Goal: Contribute content: Contribute content

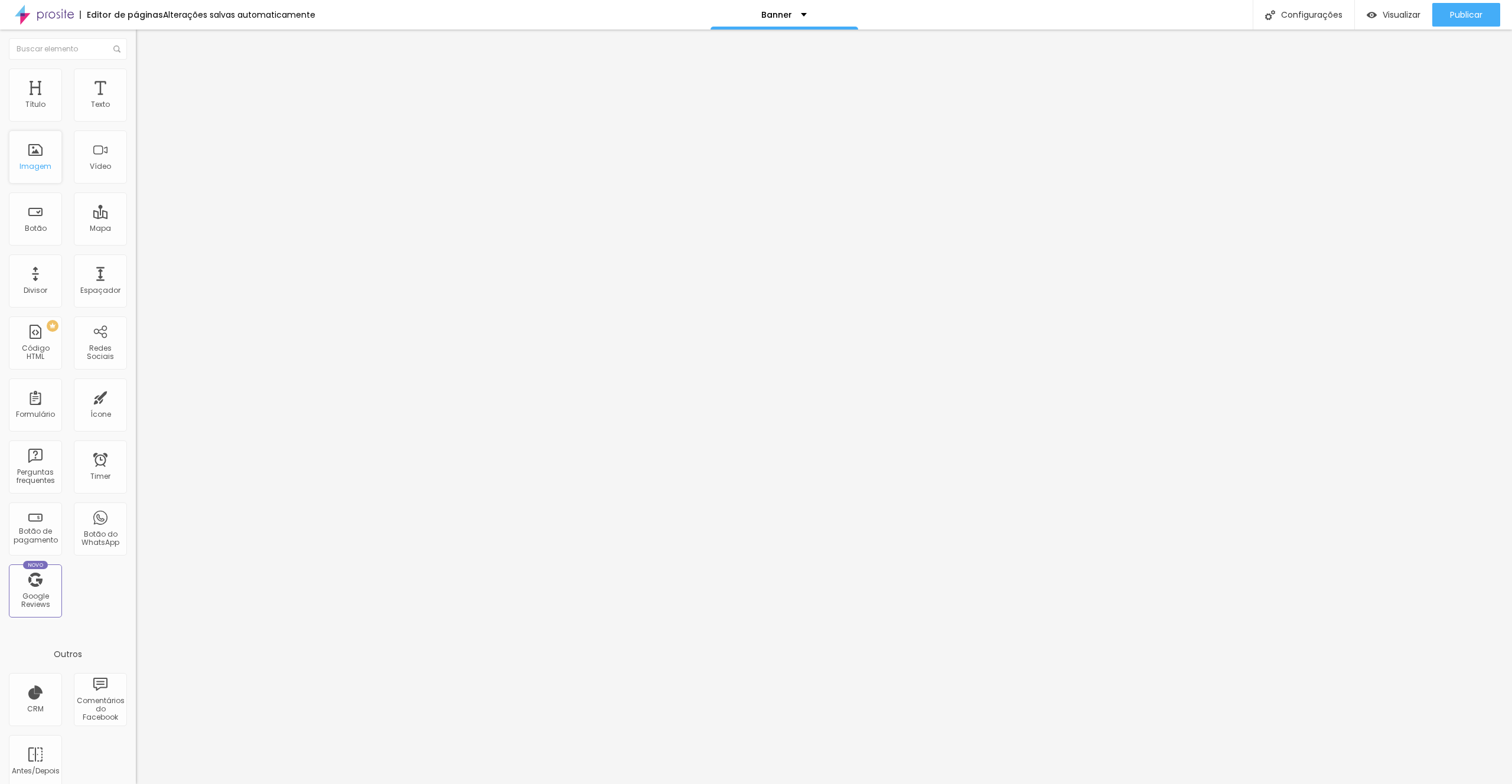
click at [45, 154] on div "Imagem" at bounding box center [36, 157] width 53 height 53
click at [136, 77] on li "Estilo" at bounding box center [203, 74] width 136 height 12
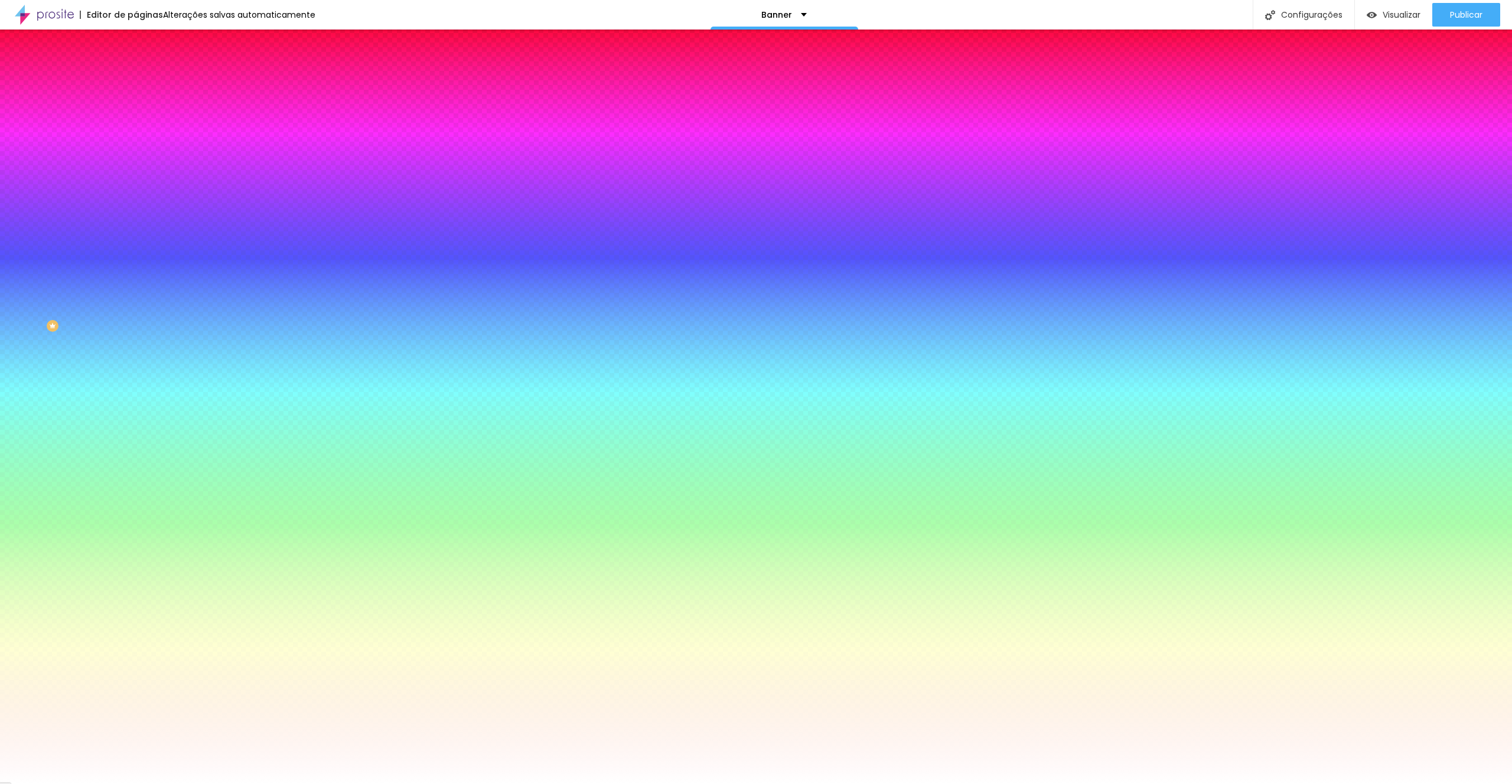
click at [136, 109] on span "Trocar imagem" at bounding box center [168, 103] width 65 height 10
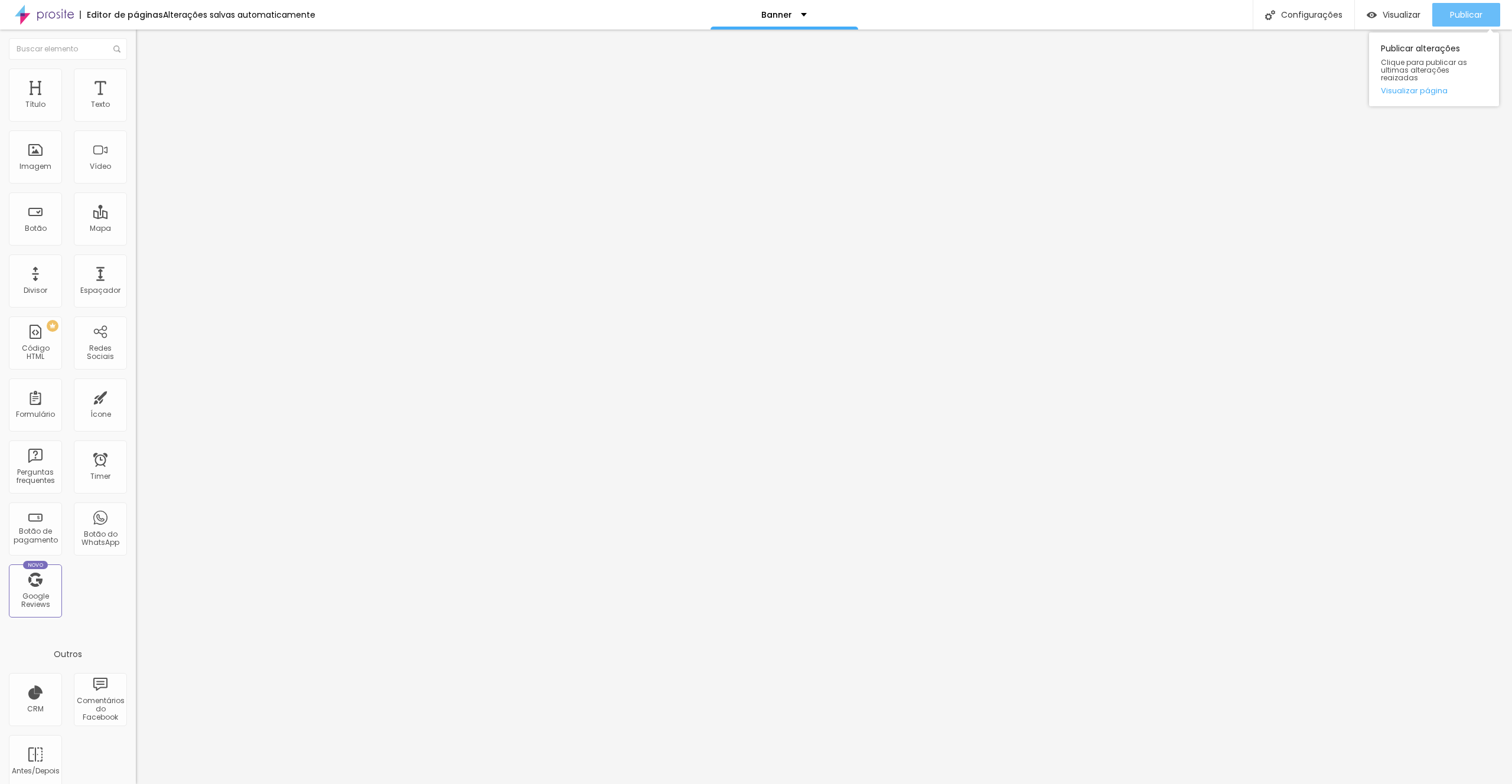
click at [1470, 13] on span "Publicar" at bounding box center [1466, 15] width 33 height 9
click at [1406, 20] on span "Visualizar" at bounding box center [1402, 15] width 38 height 9
click at [1294, 8] on div "Configurações" at bounding box center [1303, 15] width 101 height 30
drag, startPoint x: 708, startPoint y: 315, endPoint x: 566, endPoint y: 303, distance: 142.5
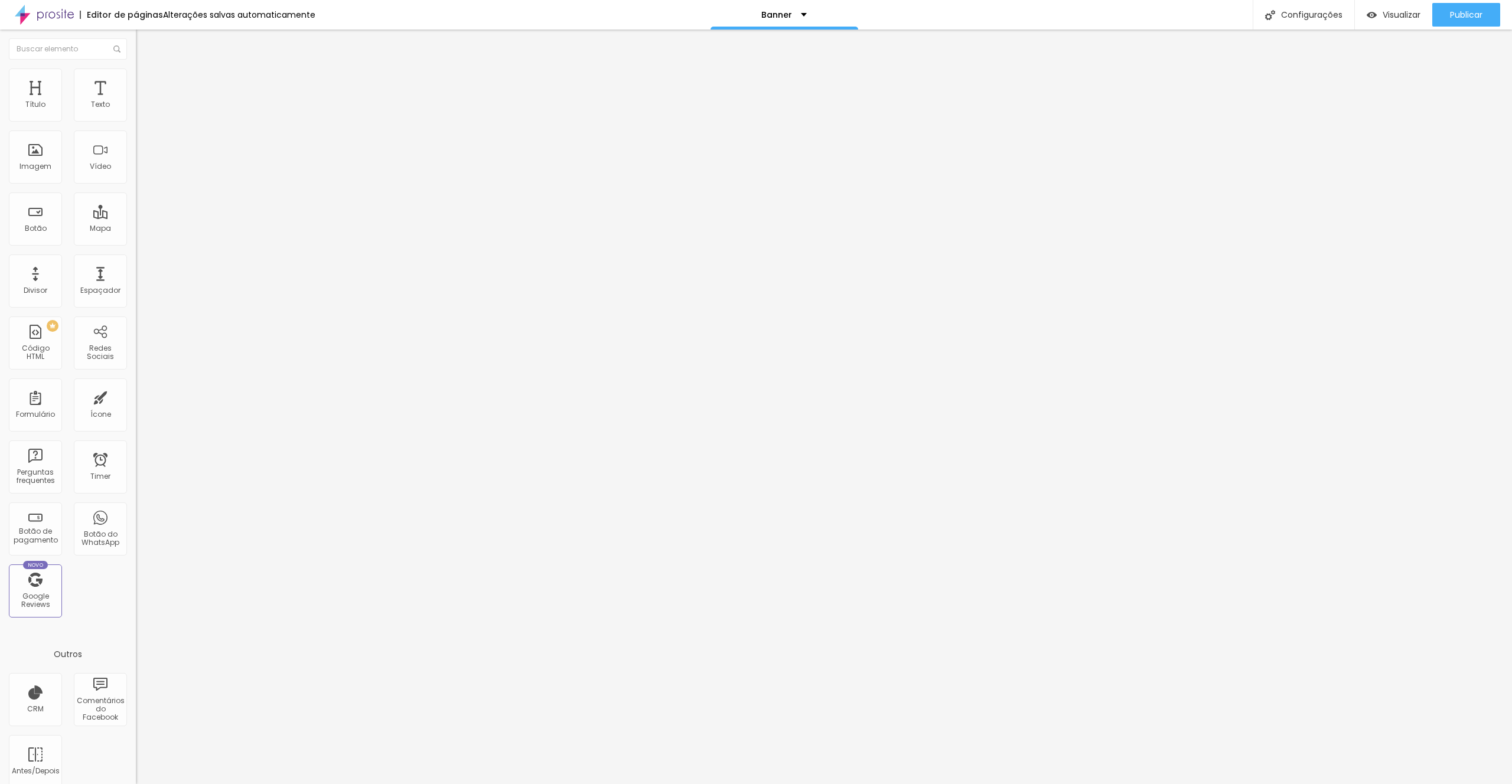
click at [136, 76] on li "Estilo" at bounding box center [203, 74] width 136 height 12
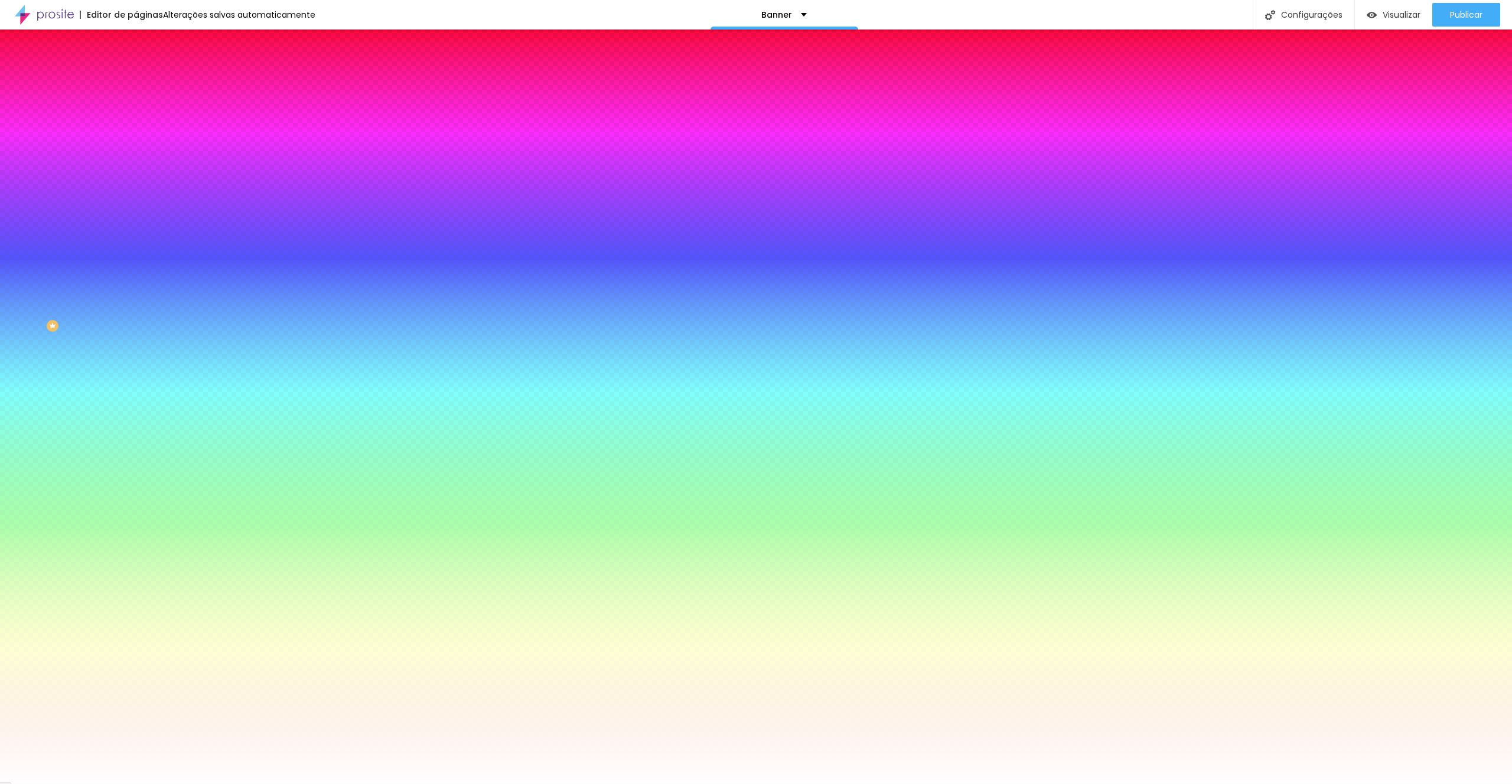
click at [136, 80] on img at bounding box center [141, 85] width 11 height 11
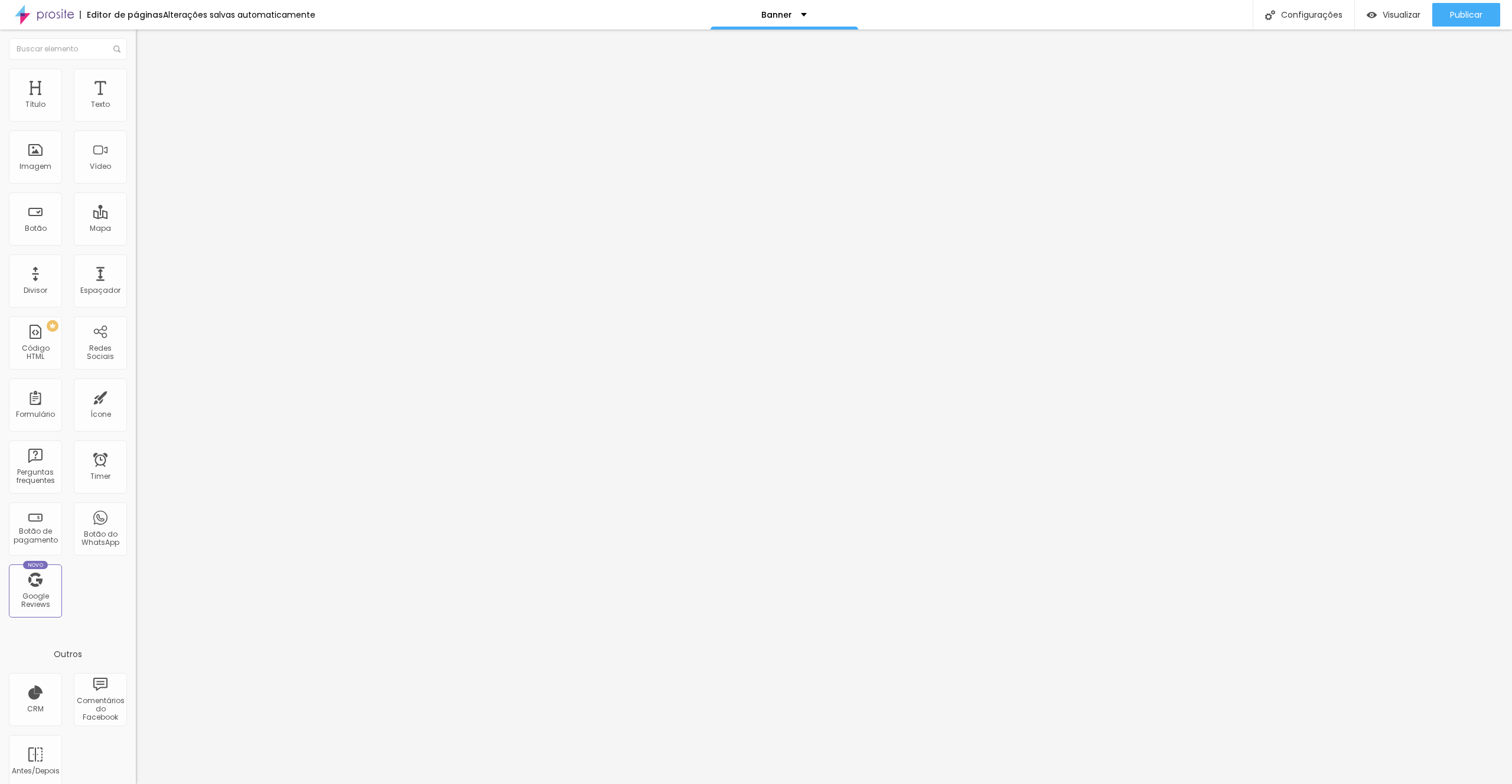
click at [136, 68] on li "Conteúdo" at bounding box center [203, 63] width 136 height 12
click at [43, 167] on div "Imagem" at bounding box center [36, 167] width 32 height 8
click at [31, 162] on div "Imagem" at bounding box center [36, 167] width 32 height 8
click at [39, 158] on div "Imagem" at bounding box center [36, 157] width 53 height 53
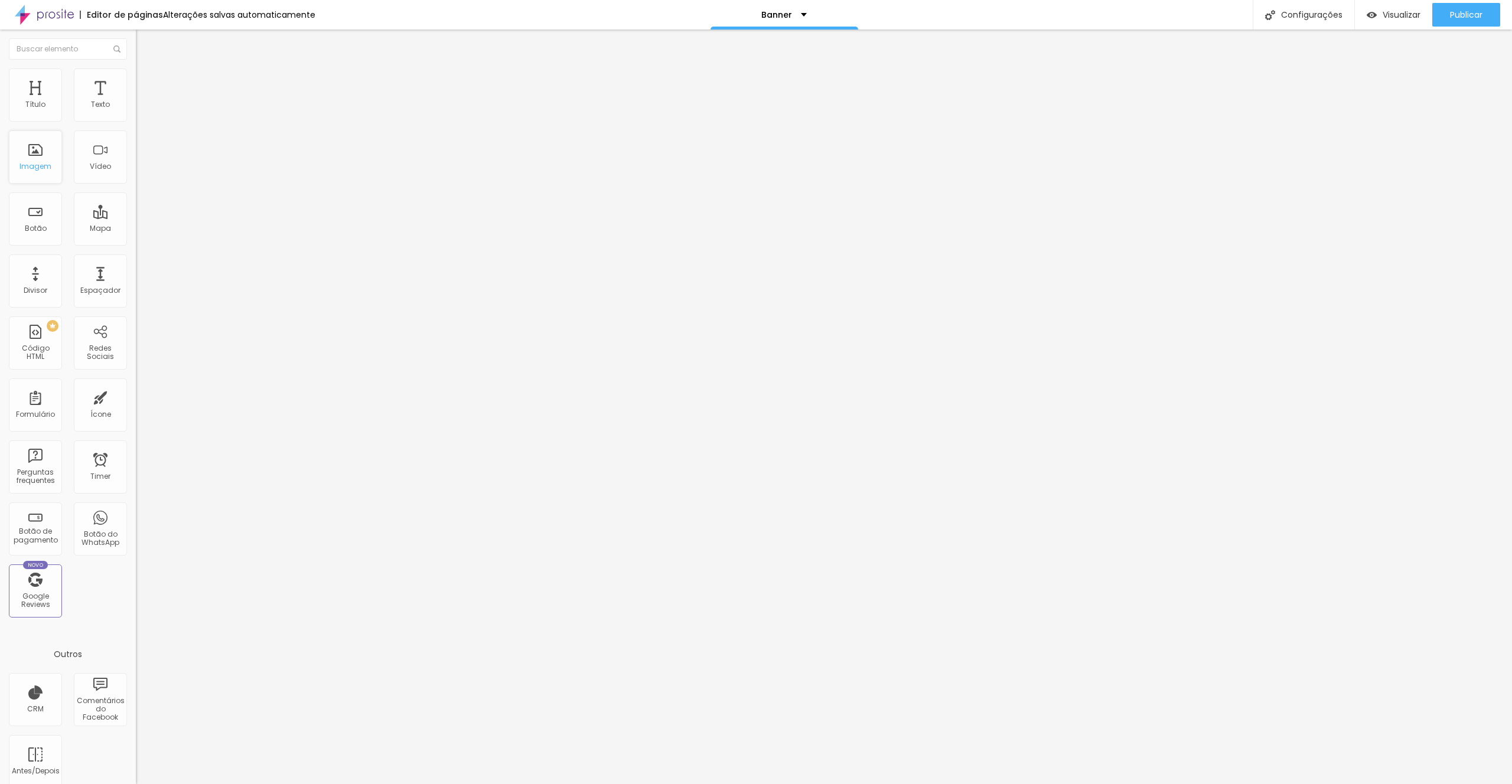
click at [39, 158] on div "Imagem" at bounding box center [36, 157] width 53 height 53
click at [102, 152] on div "Vídeo" at bounding box center [100, 157] width 53 height 53
click at [56, 152] on div "Imagem" at bounding box center [36, 157] width 53 height 53
click at [34, 226] on div "Botão" at bounding box center [36, 228] width 22 height 8
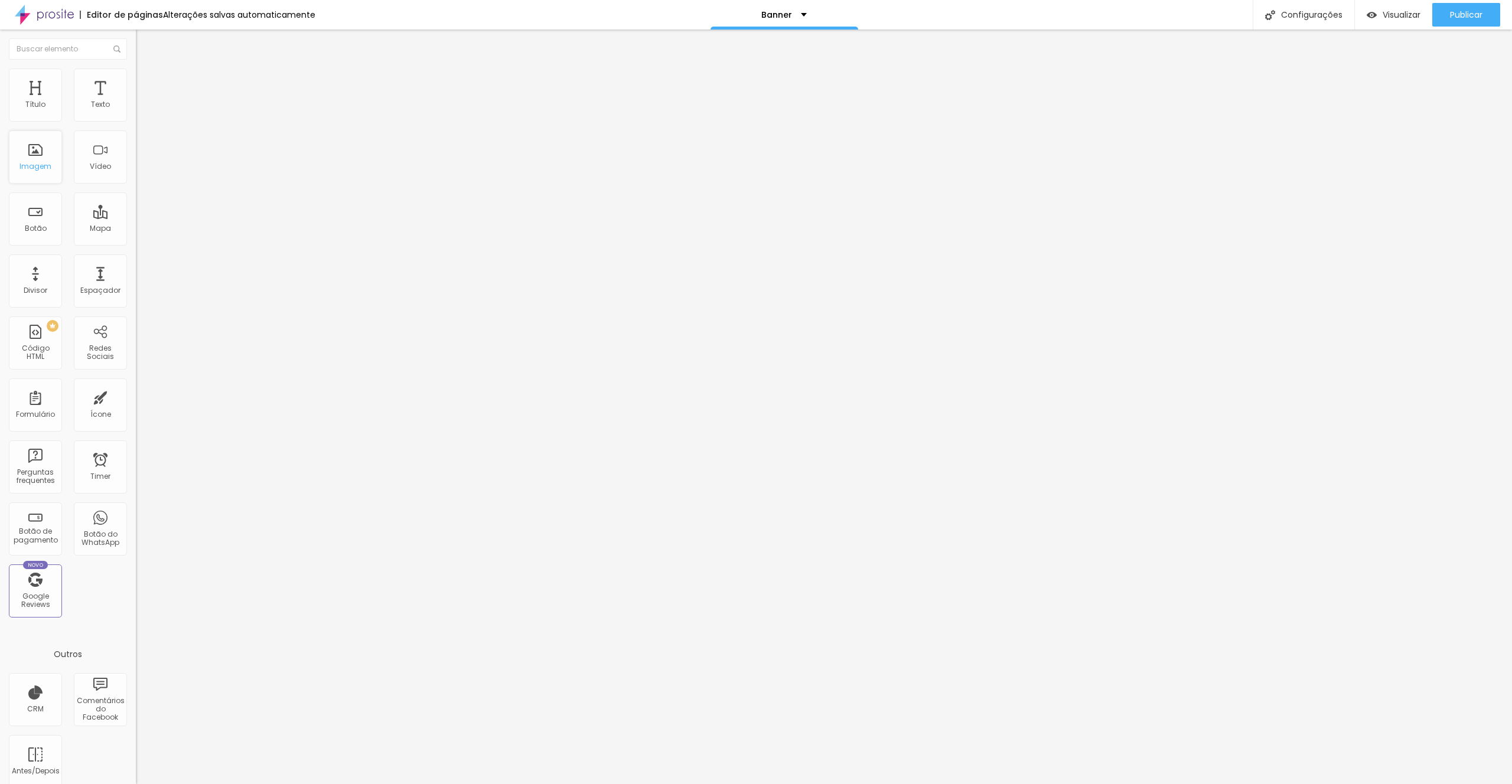
click at [37, 163] on div "Imagem" at bounding box center [36, 167] width 32 height 8
click at [136, 101] on span "Adicionar imagem" at bounding box center [174, 96] width 76 height 10
click at [136, 78] on li "Estilo" at bounding box center [203, 74] width 136 height 12
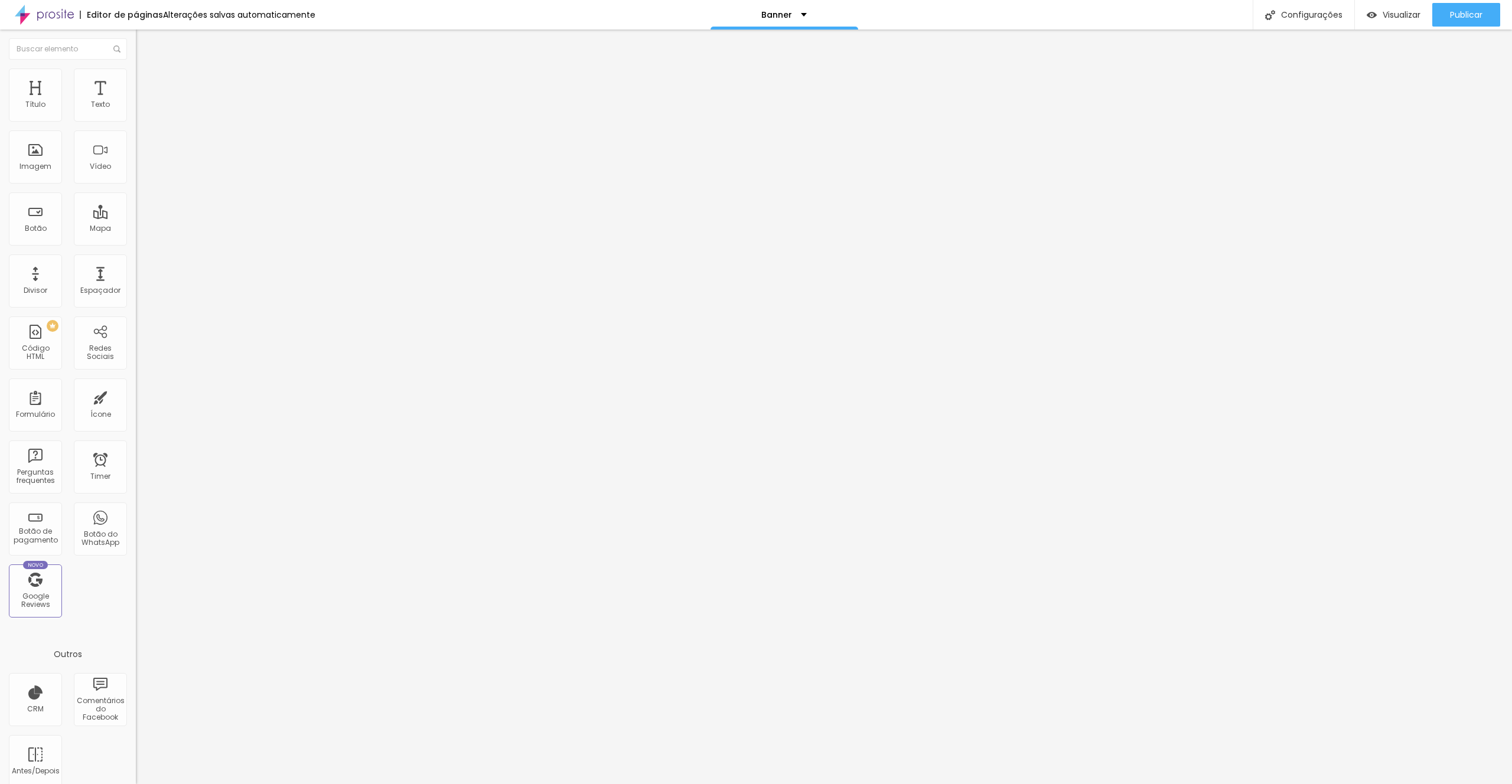
type input "12"
type input "13"
type input "12"
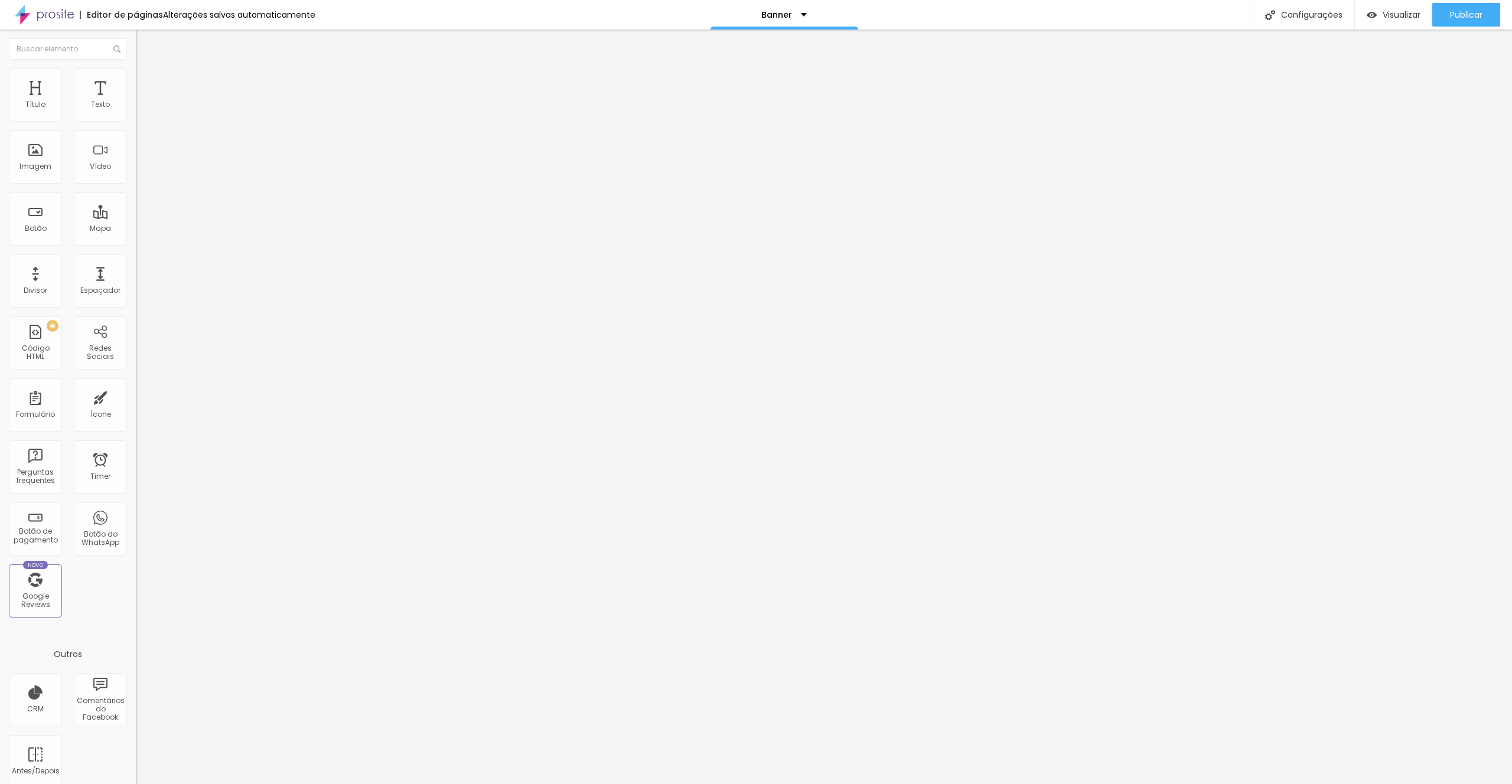
type input "12"
type input "13"
type input "14"
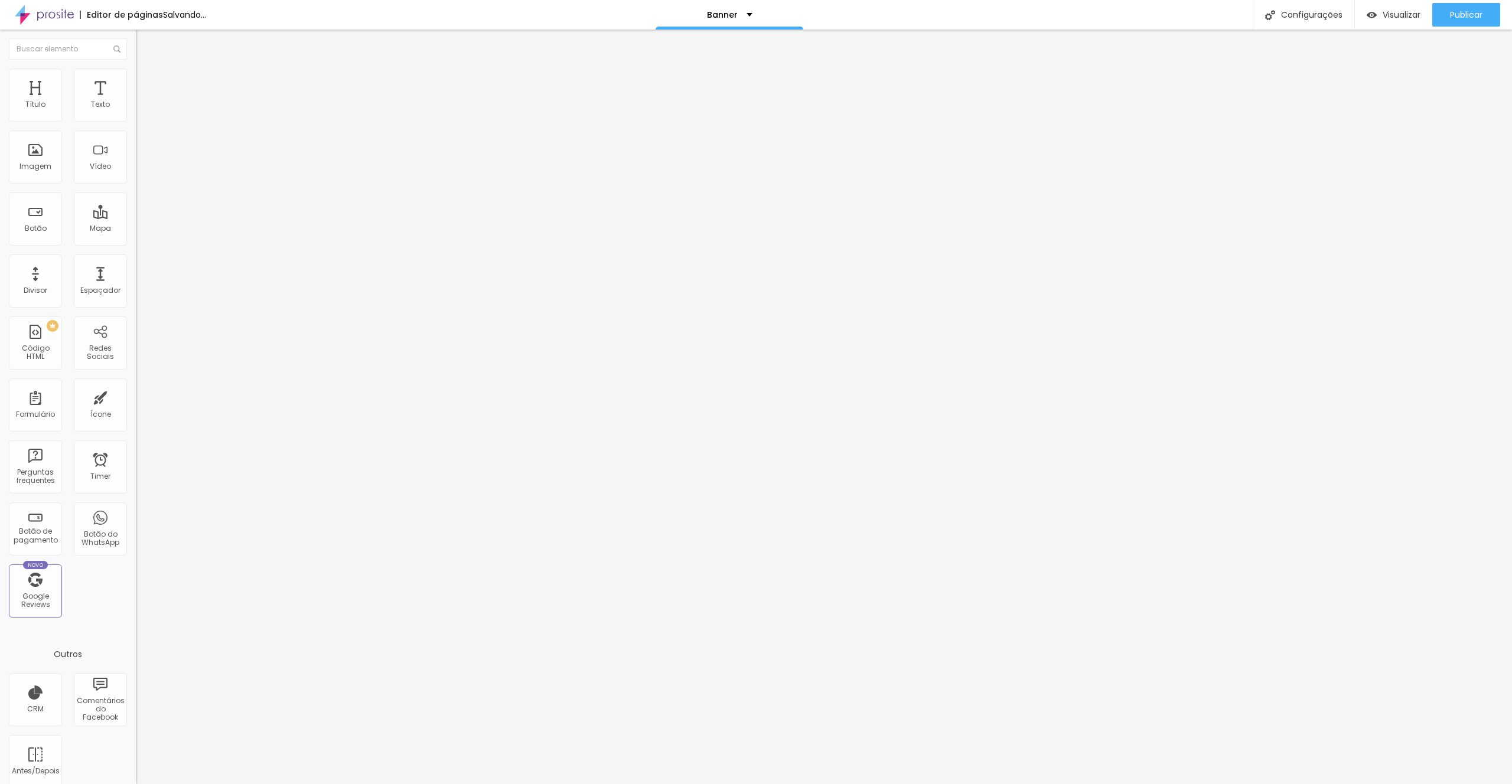
type input "15"
type input "16"
type input "17"
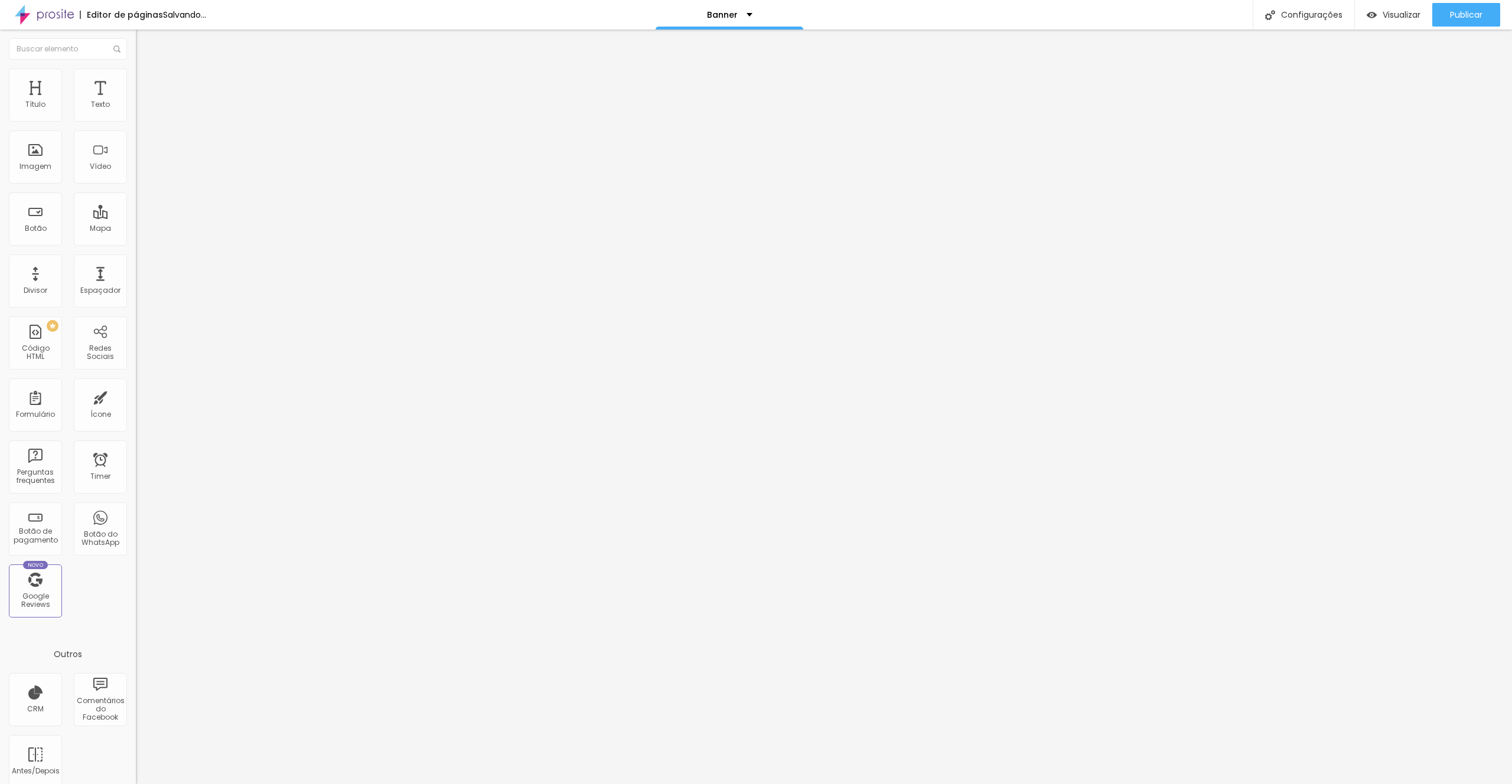
type input "17"
type input "18"
type input "19"
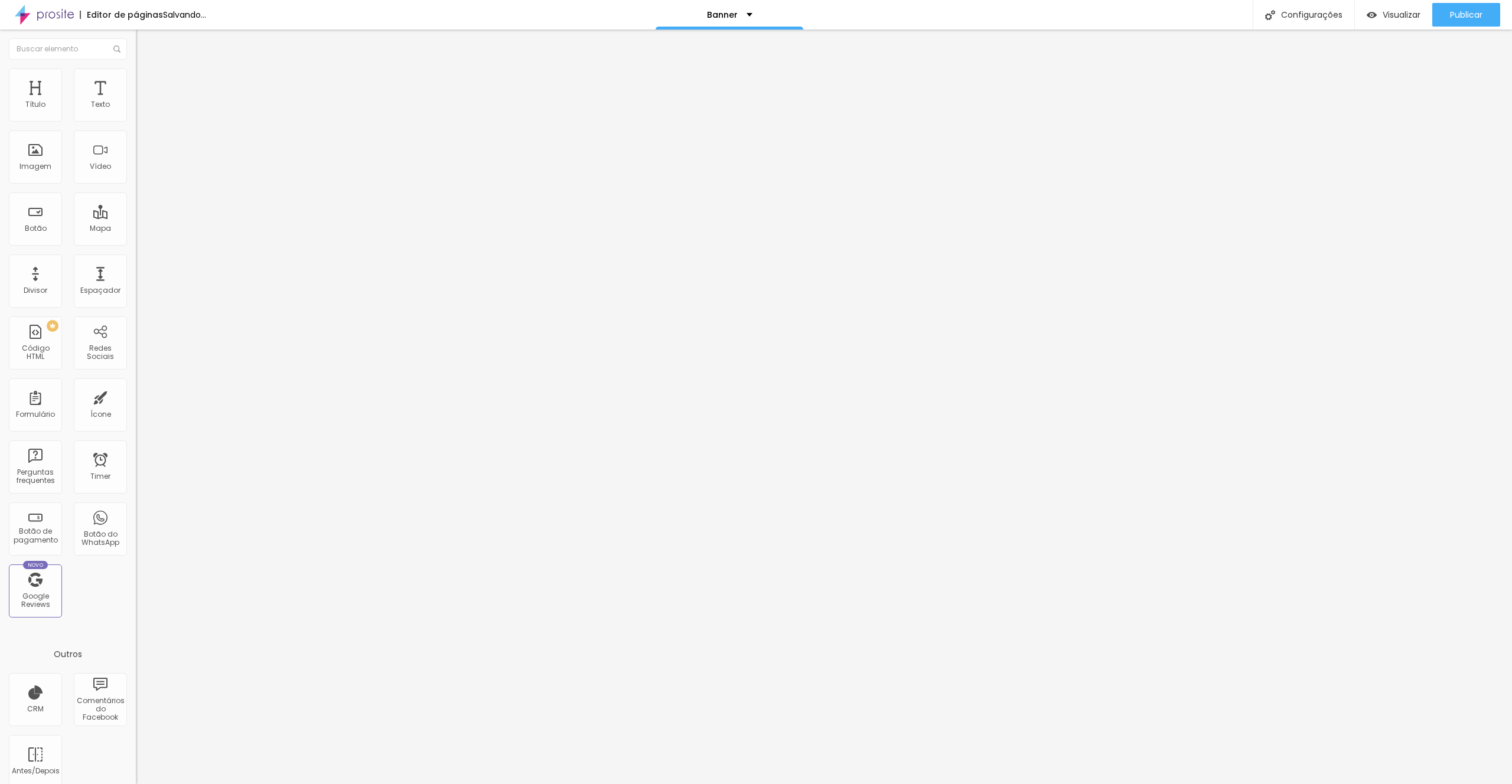
type input "21"
type input "22"
type input "23"
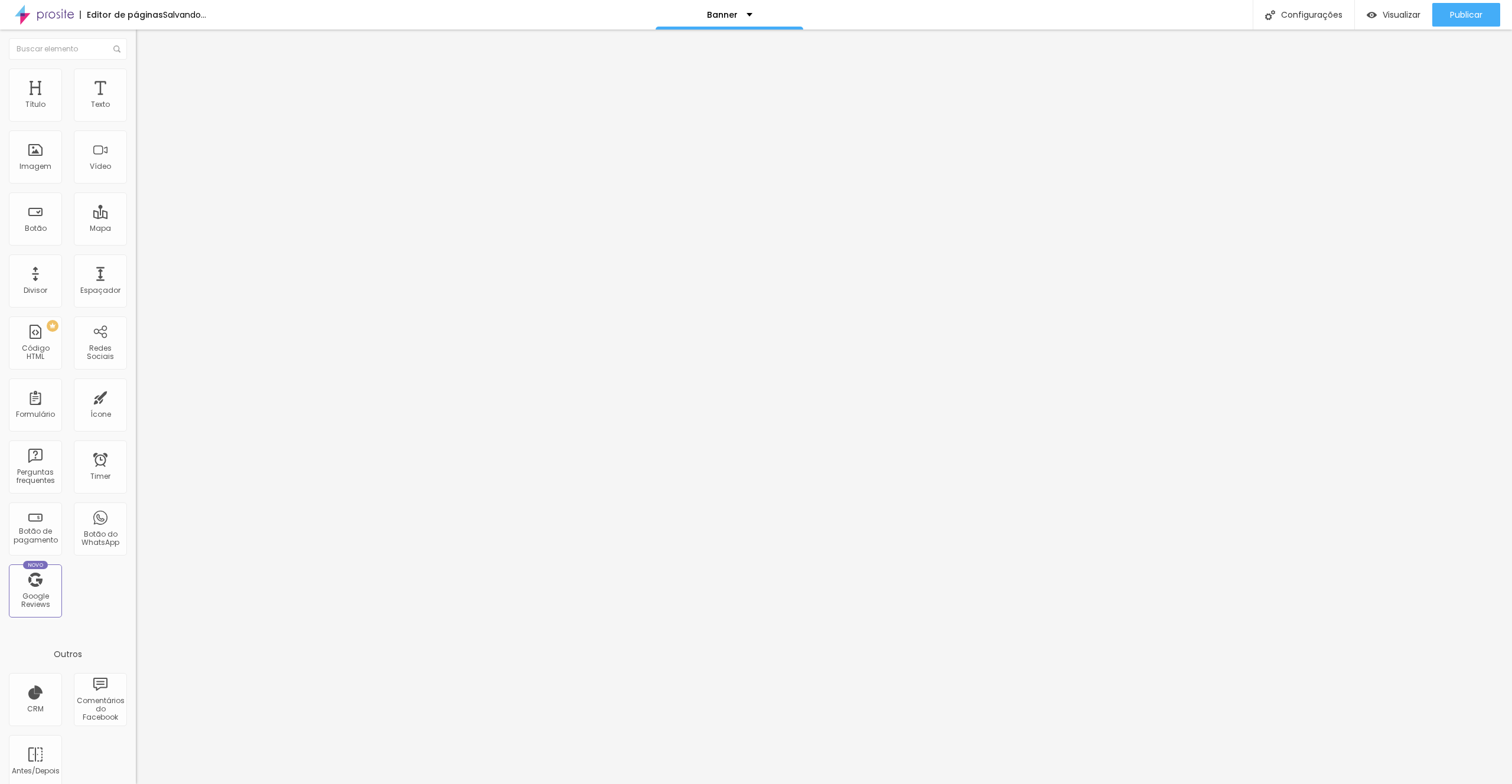
type input "23"
type input "24"
type input "25"
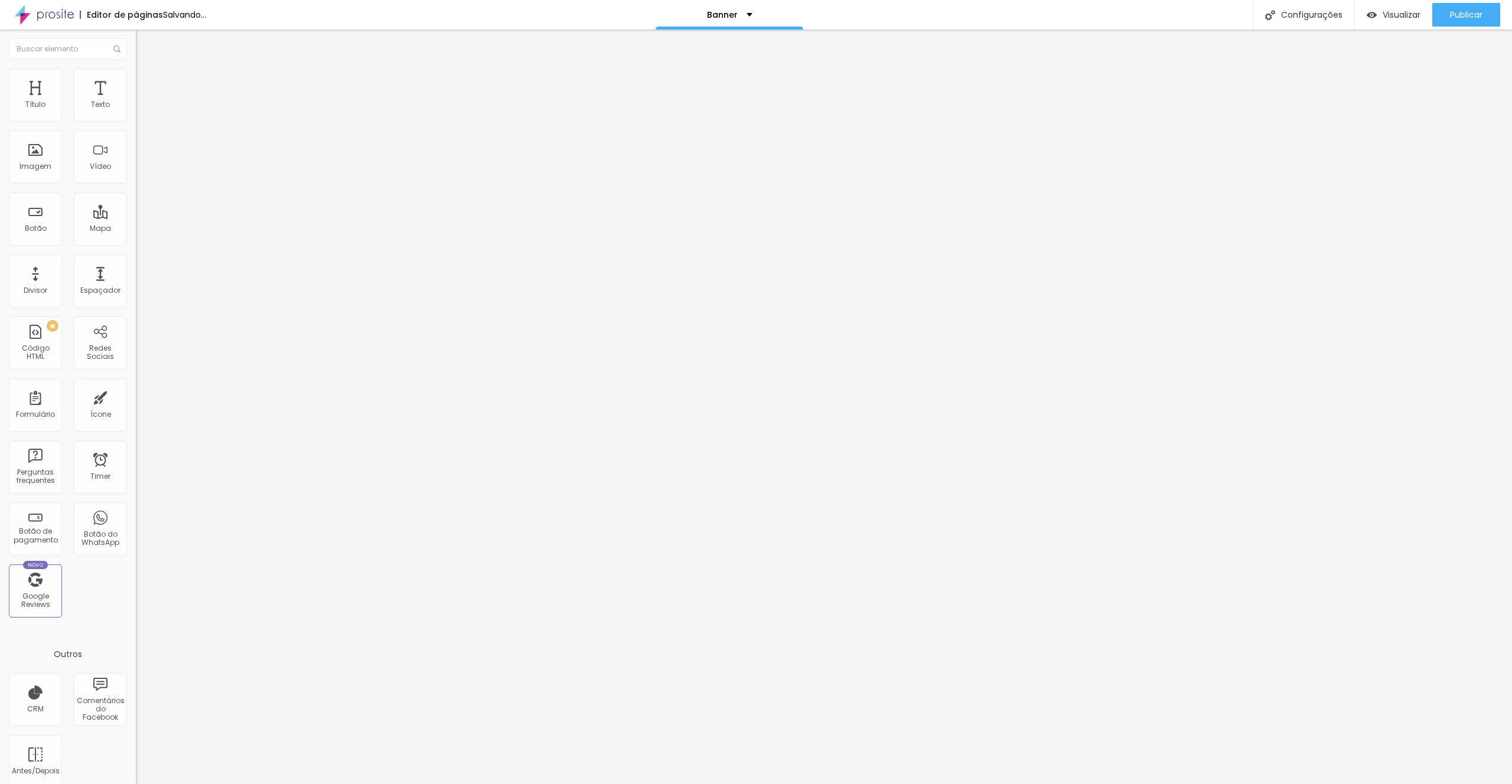
type input "26"
type input "27"
type input "28"
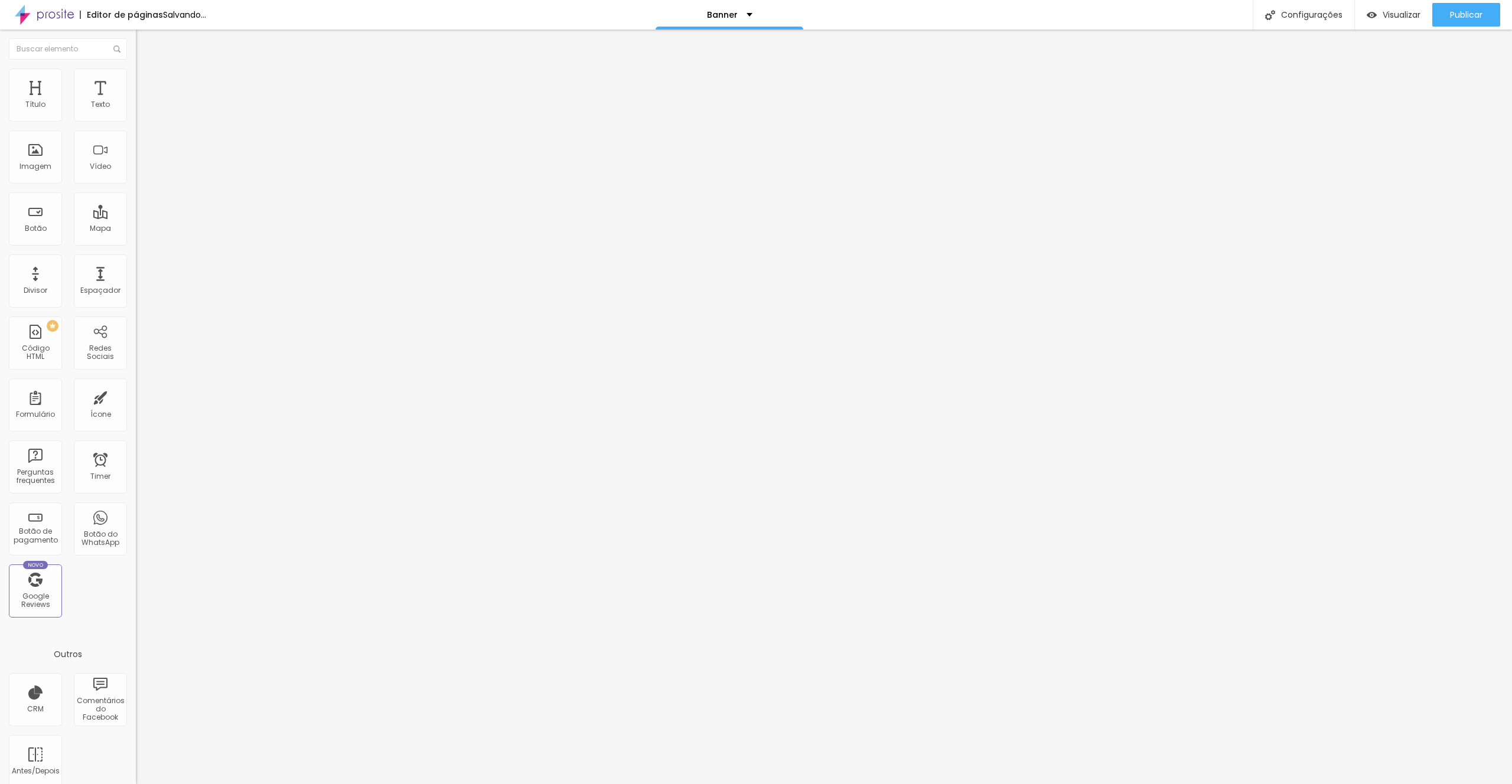
type input "28"
type input "29"
type input "30"
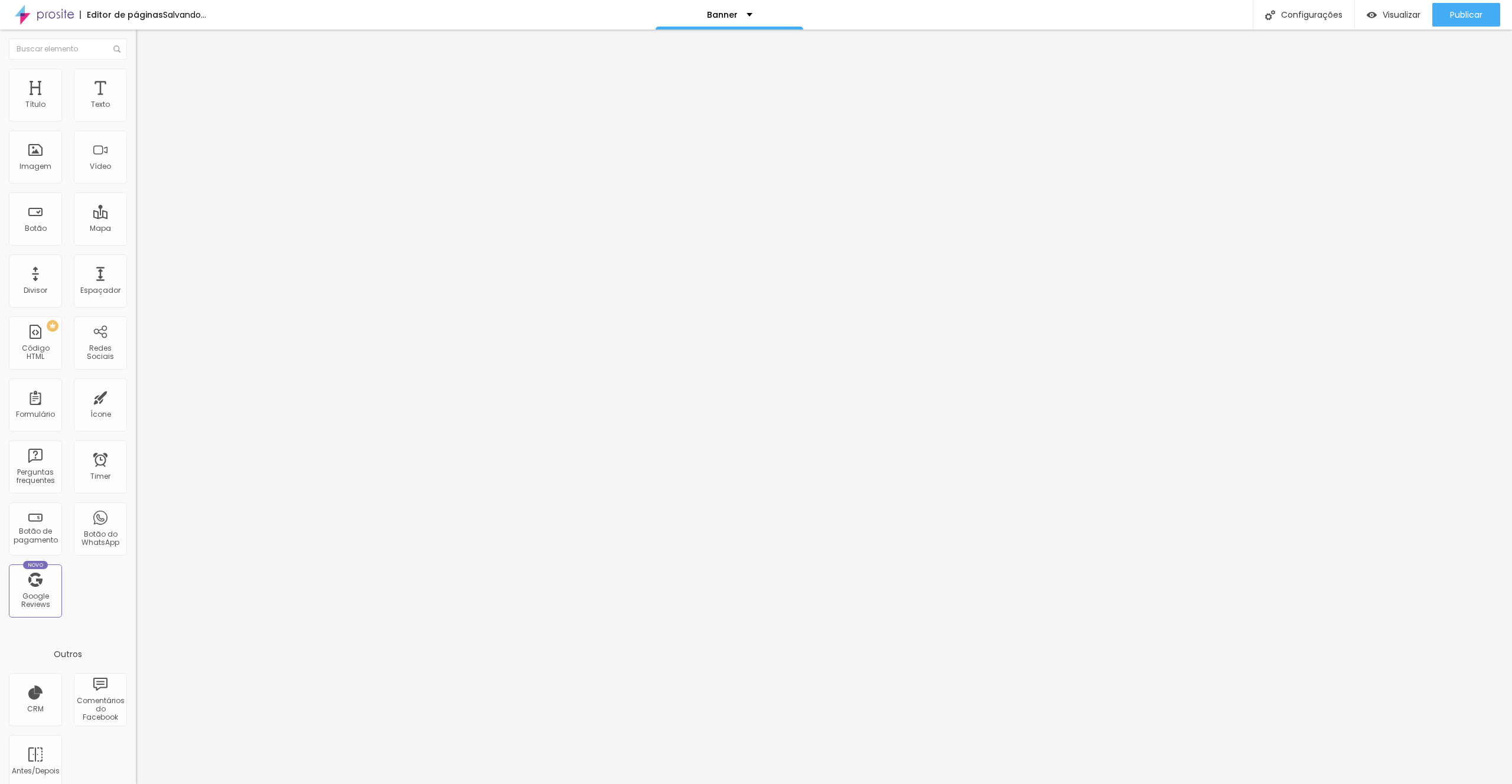
type input "32"
type input "34"
type input "35"
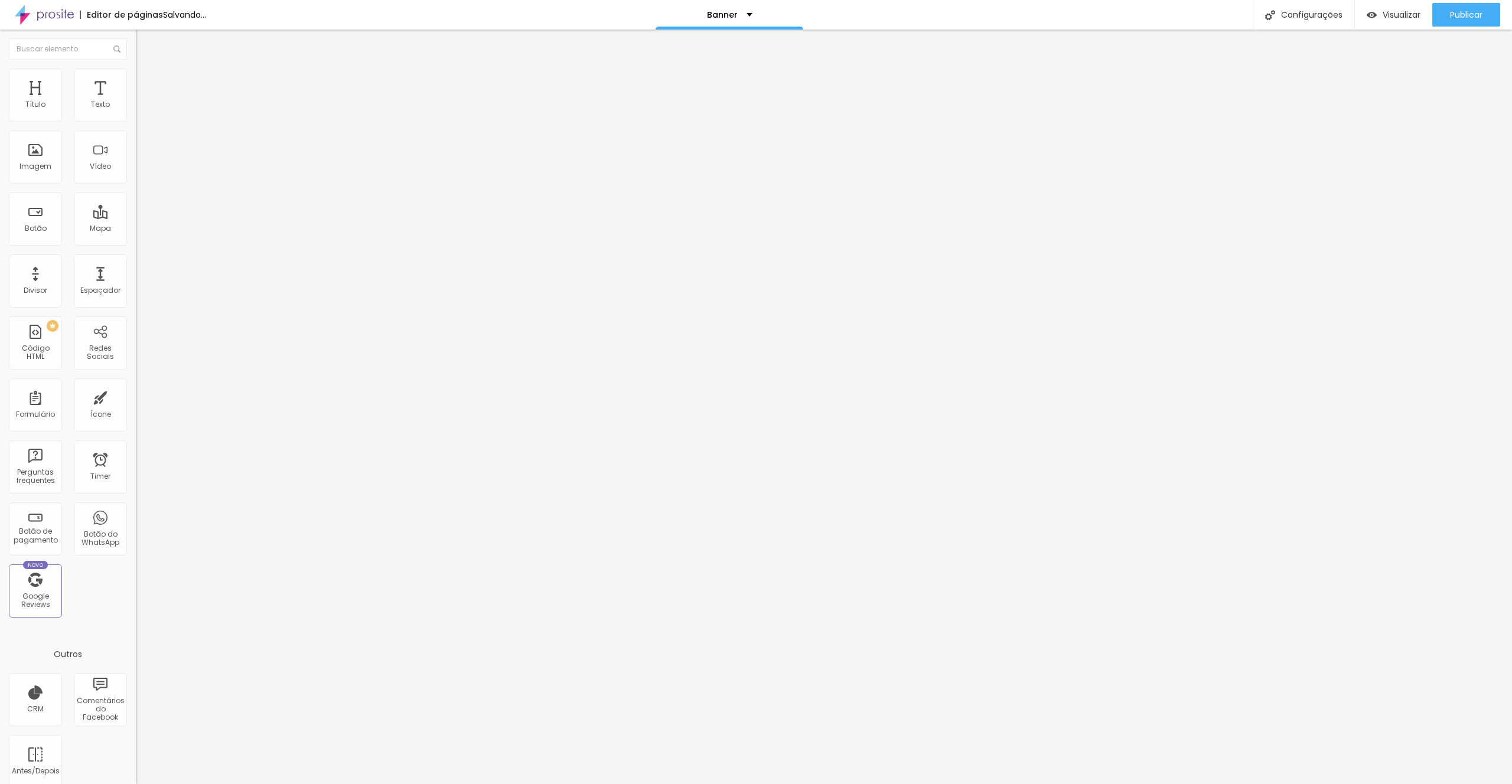
type input "35"
type input "36"
type input "40"
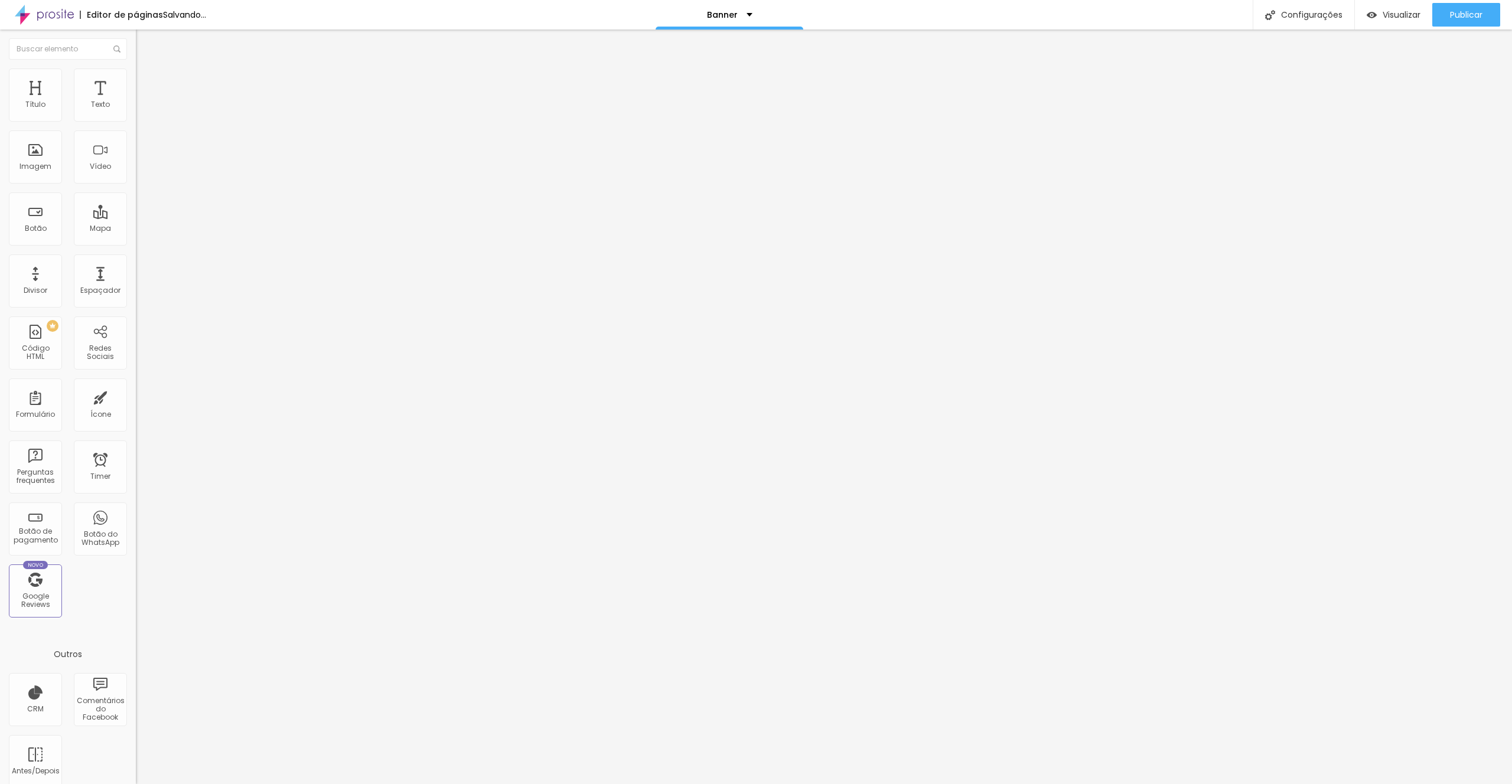
type input "42"
type input "44"
type input "46"
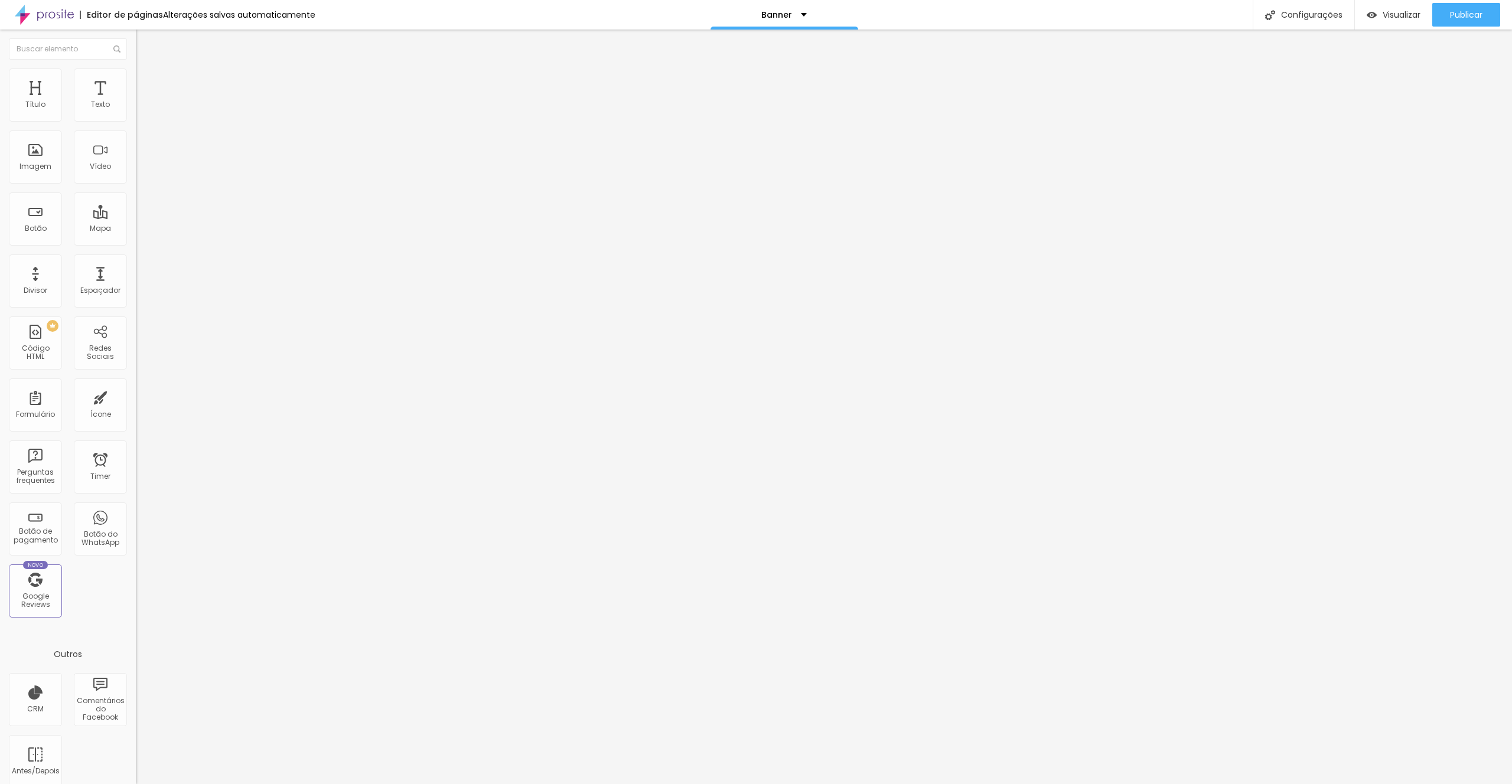
type input "46"
type input "48"
type input "49"
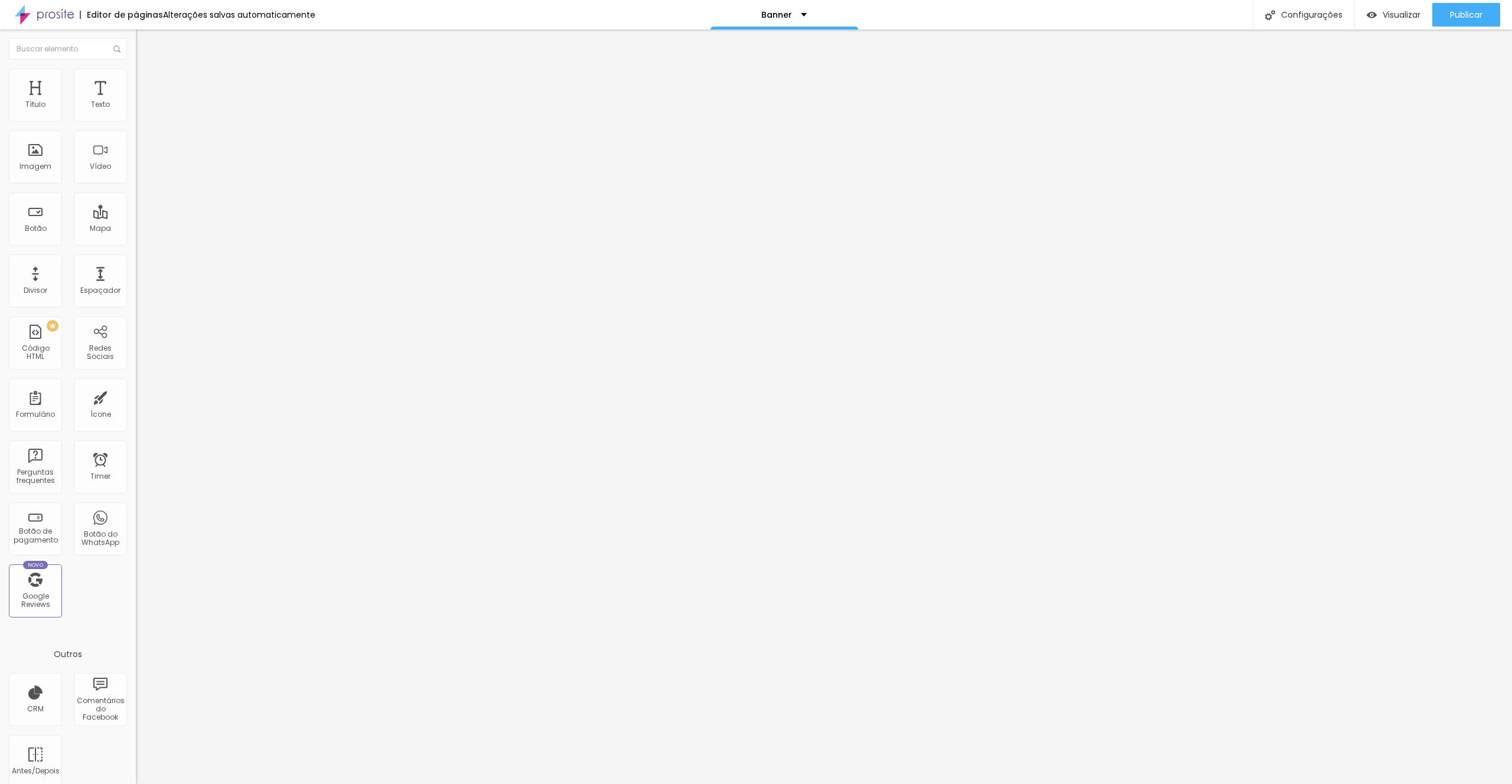
type input "51"
type input "53"
type input "55"
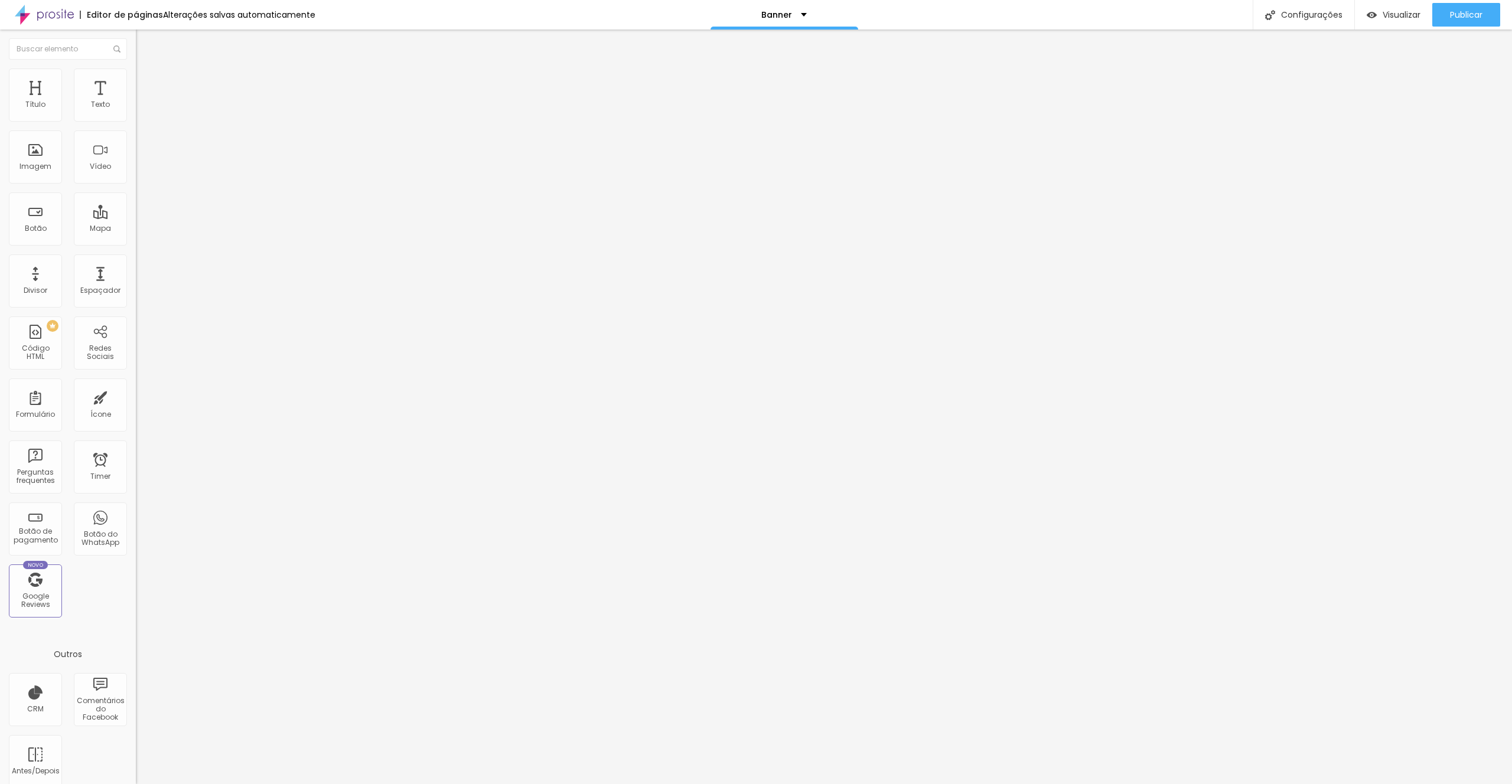
type input "55"
type input "57"
type input "59"
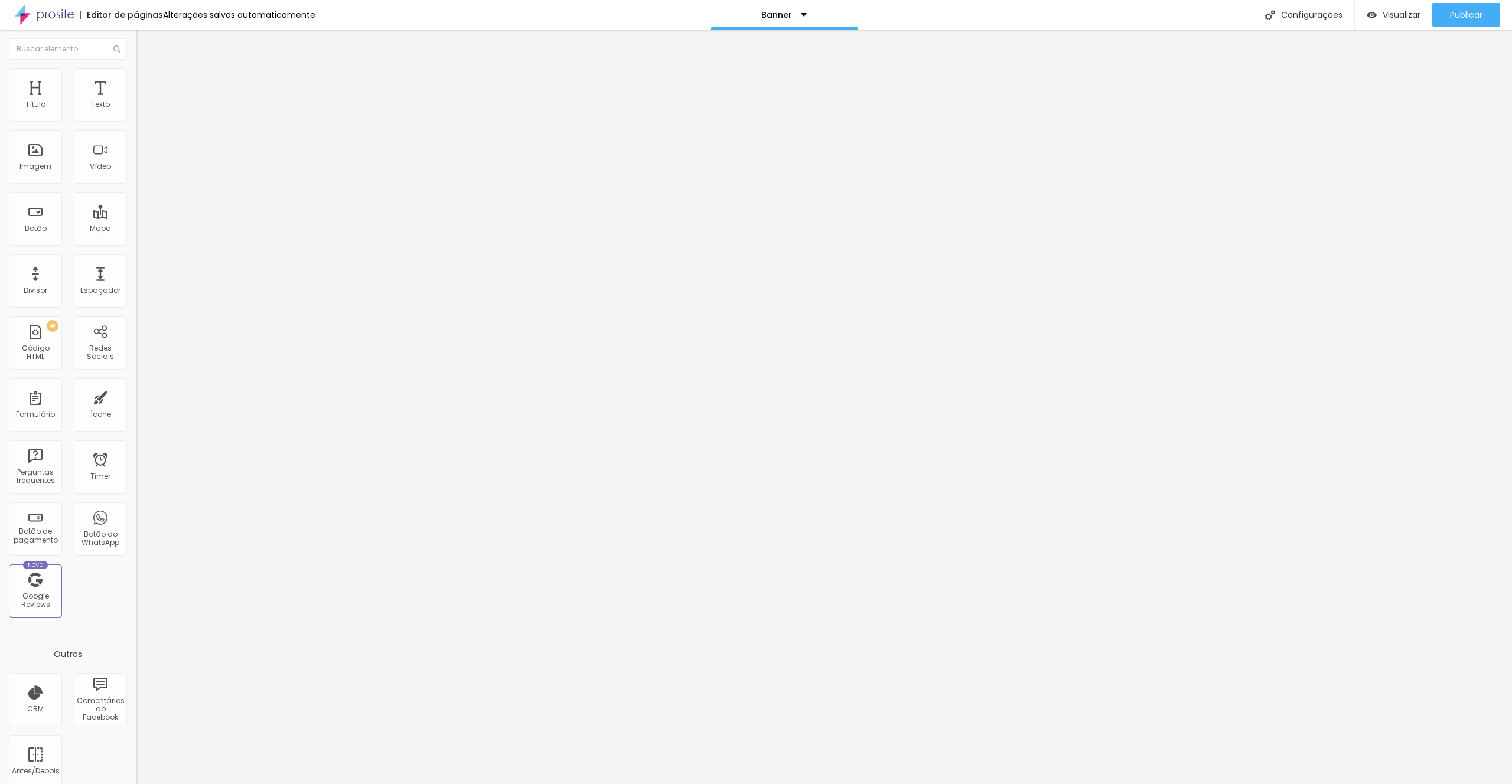
type input "60"
type input "65"
type input "68"
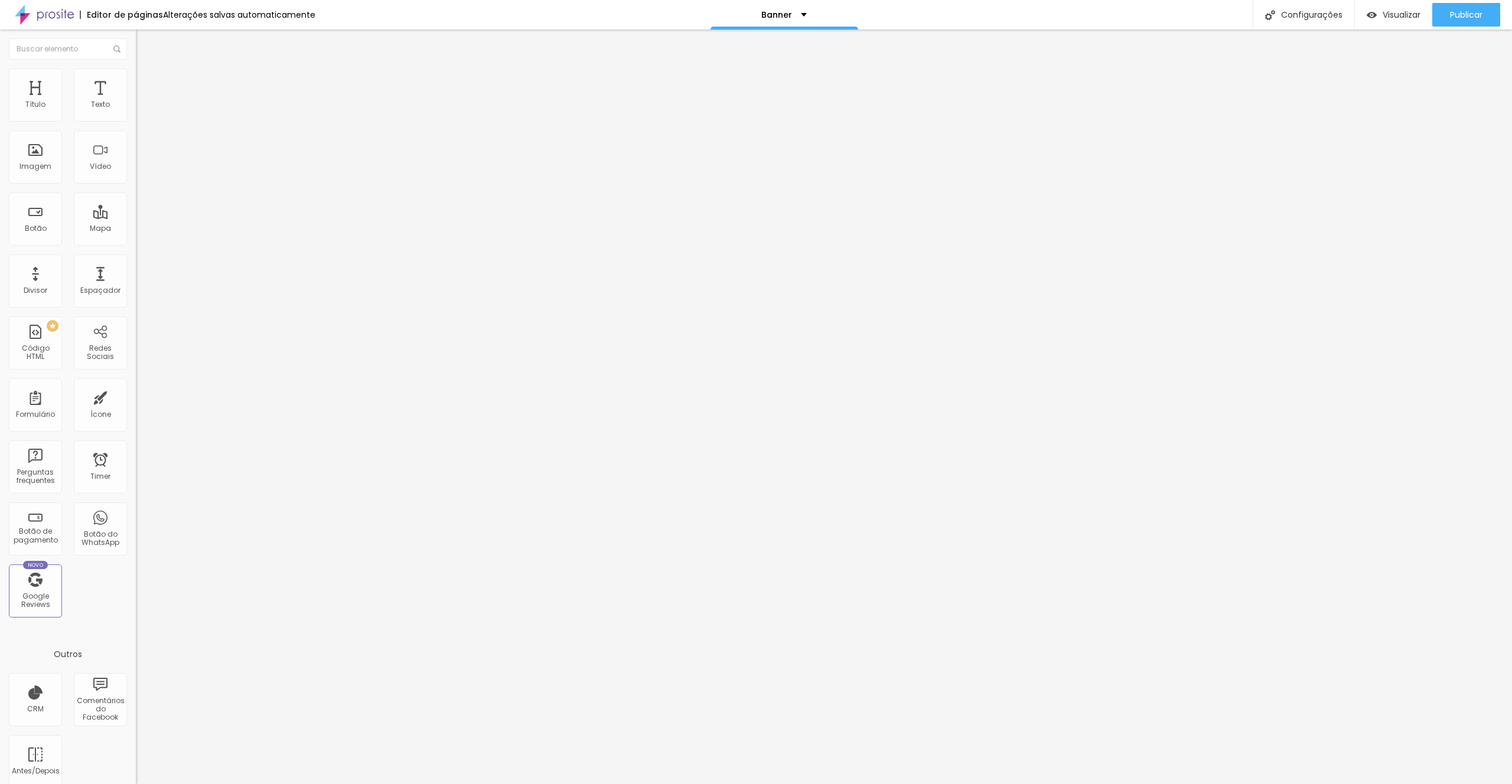
type input "68"
type input "70"
type input "73"
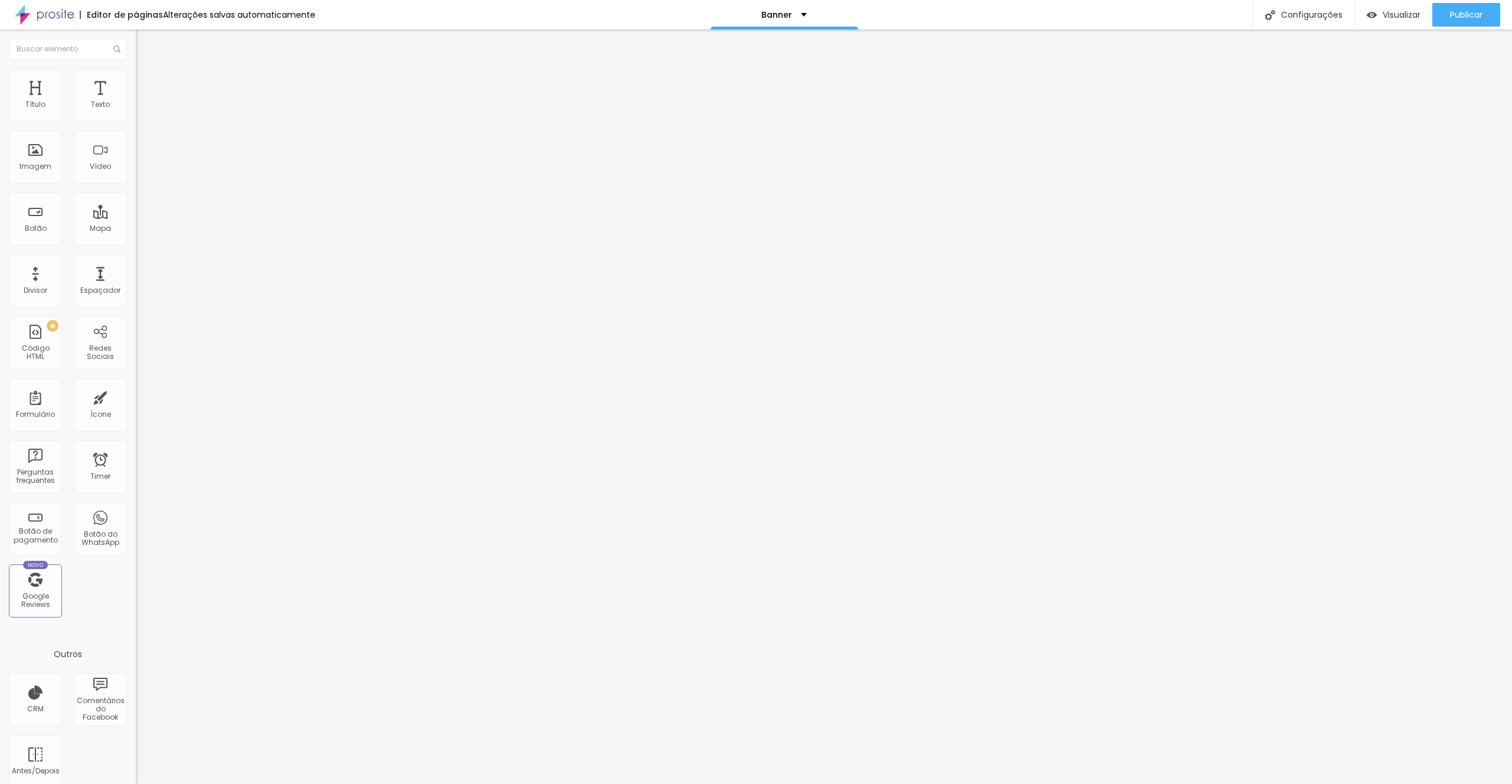
type input "76"
type input "82"
type input "86"
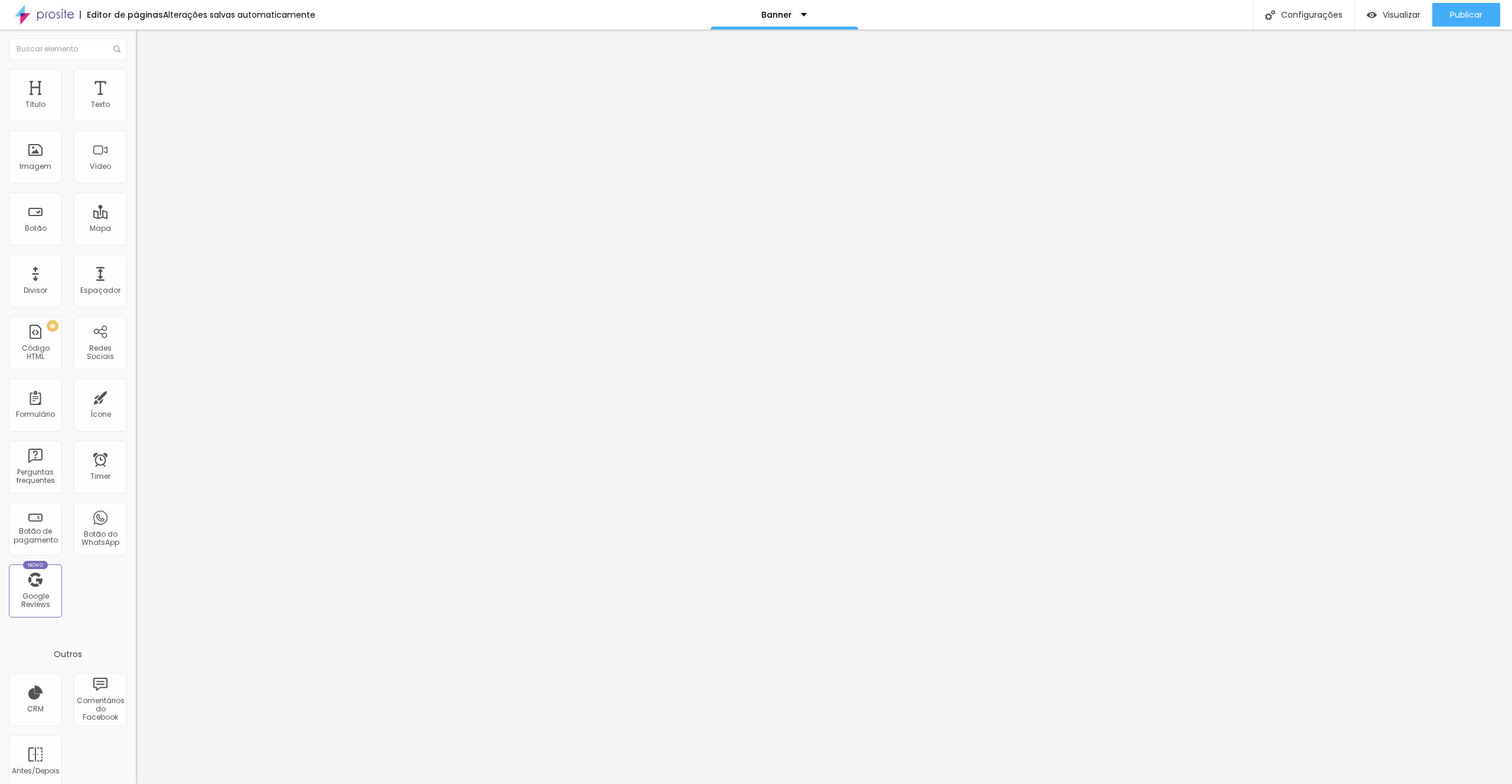
type input "86"
type input "92"
type input "100"
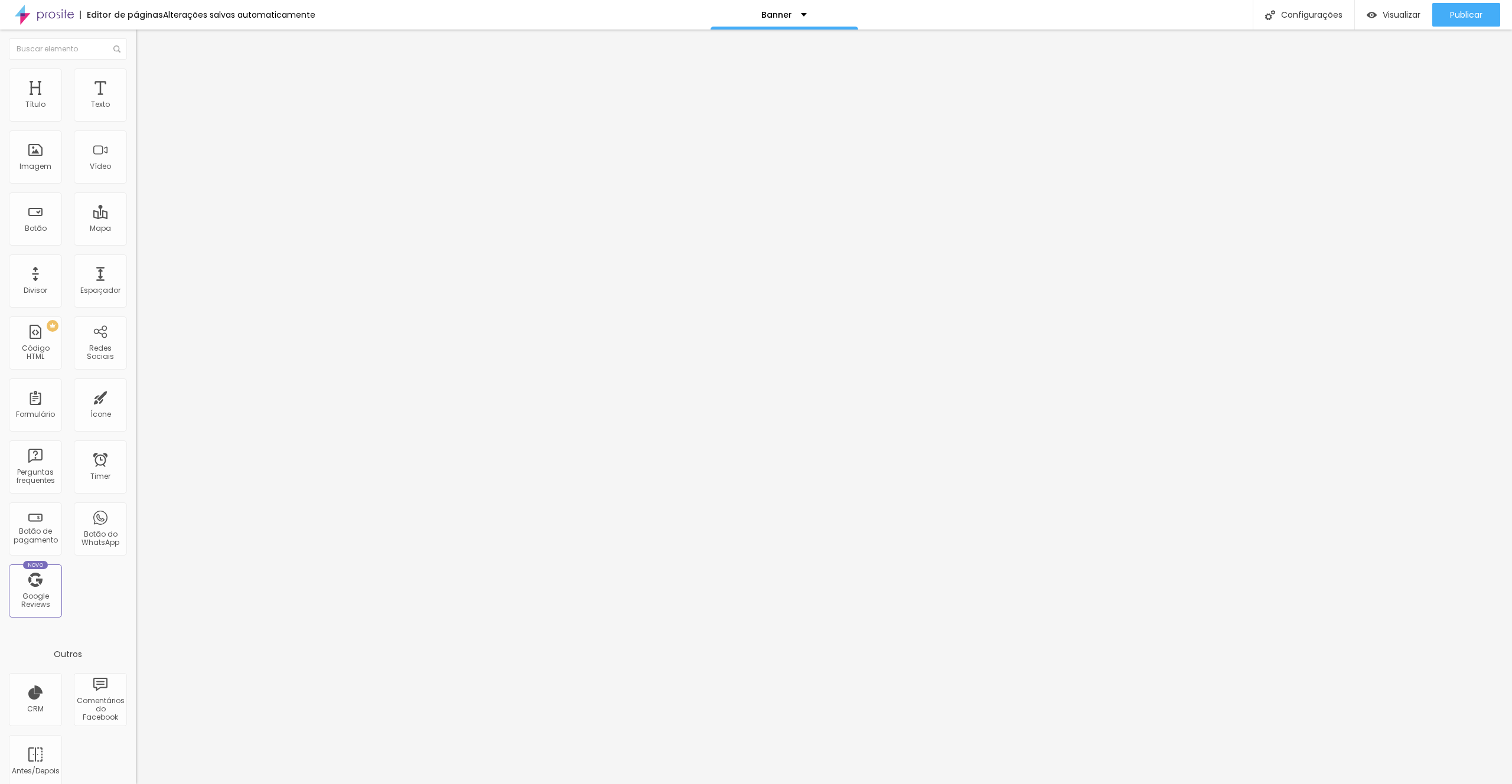
type input "105"
type input "114"
type input "119"
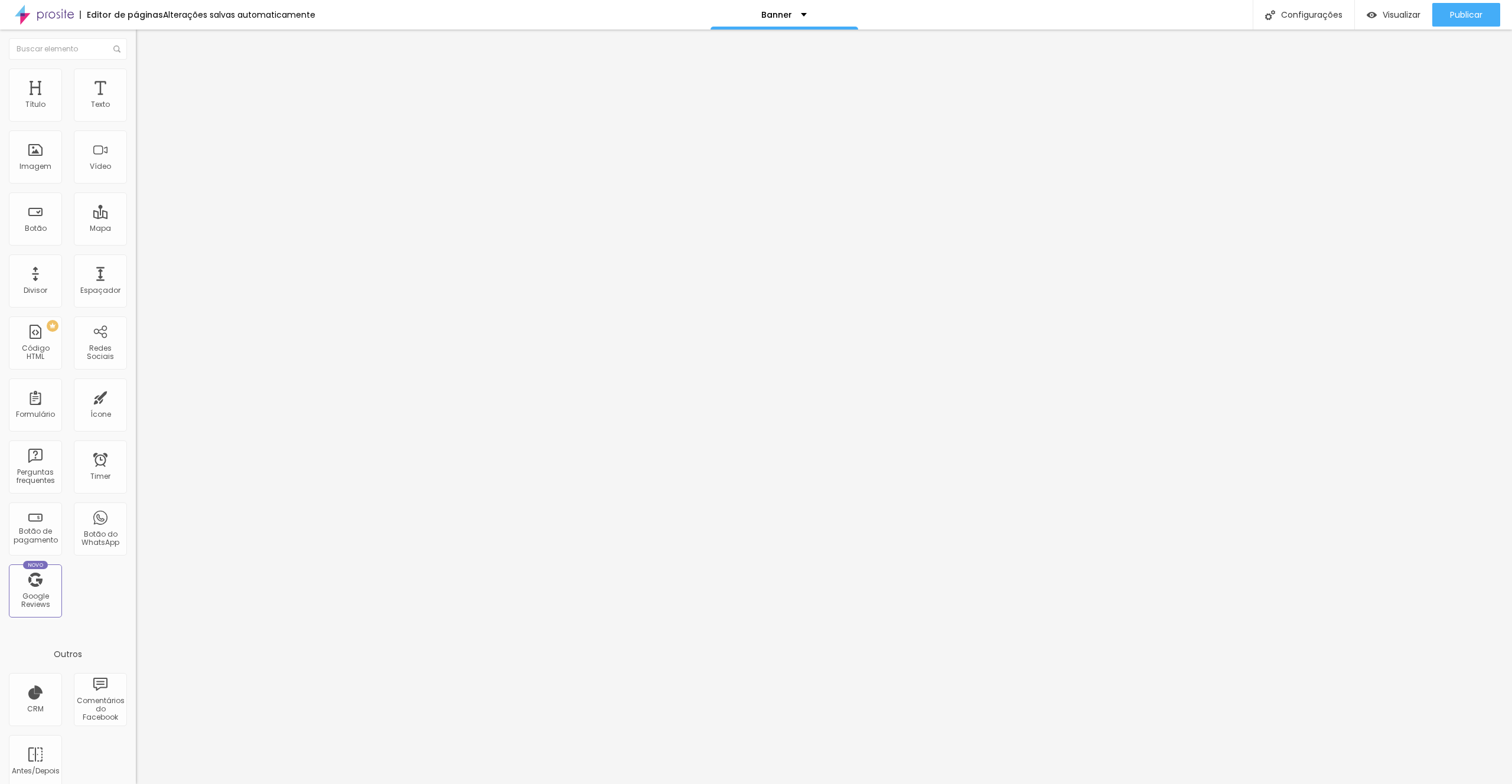
type input "119"
type input "127"
type input "133"
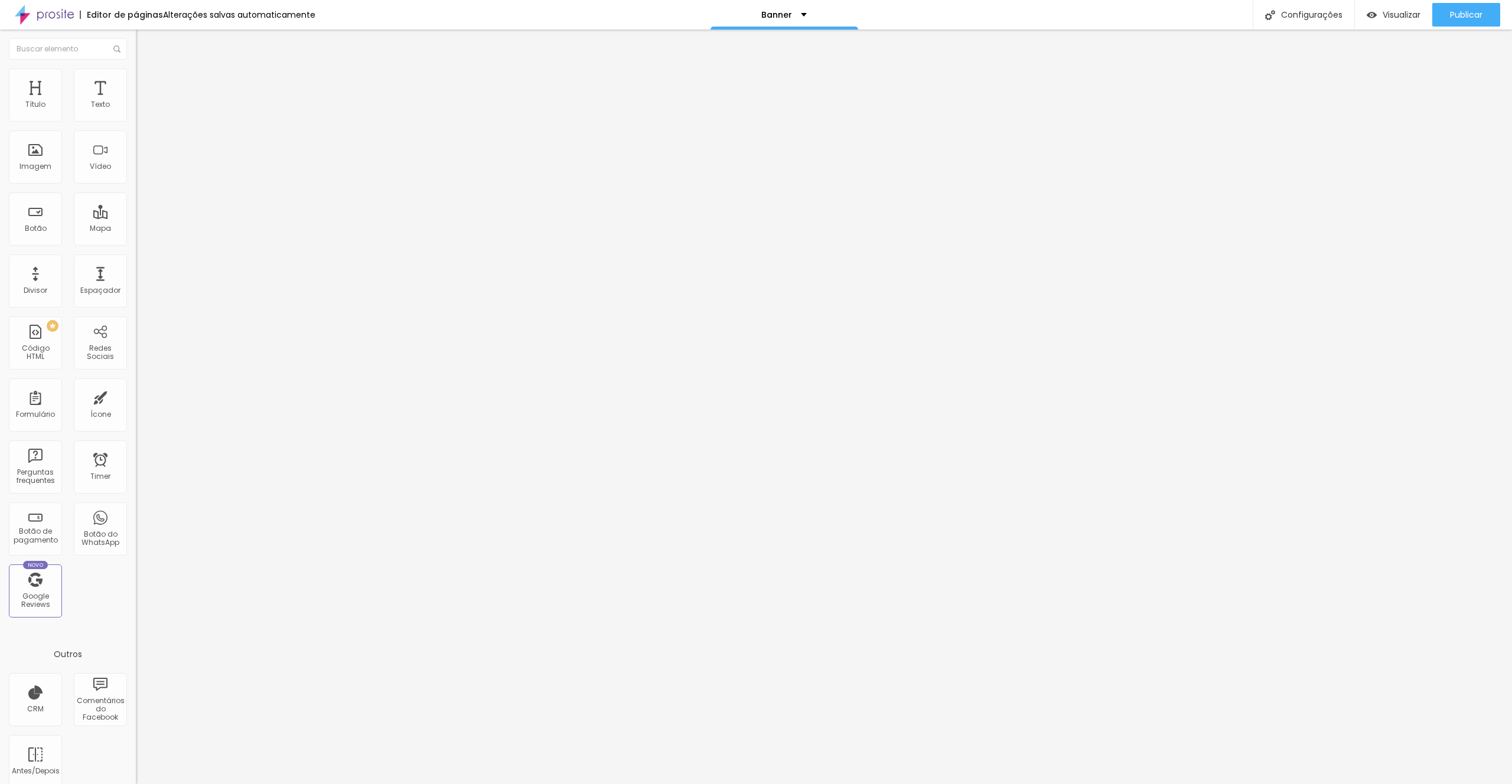
type input "137"
type input "139"
type input "140"
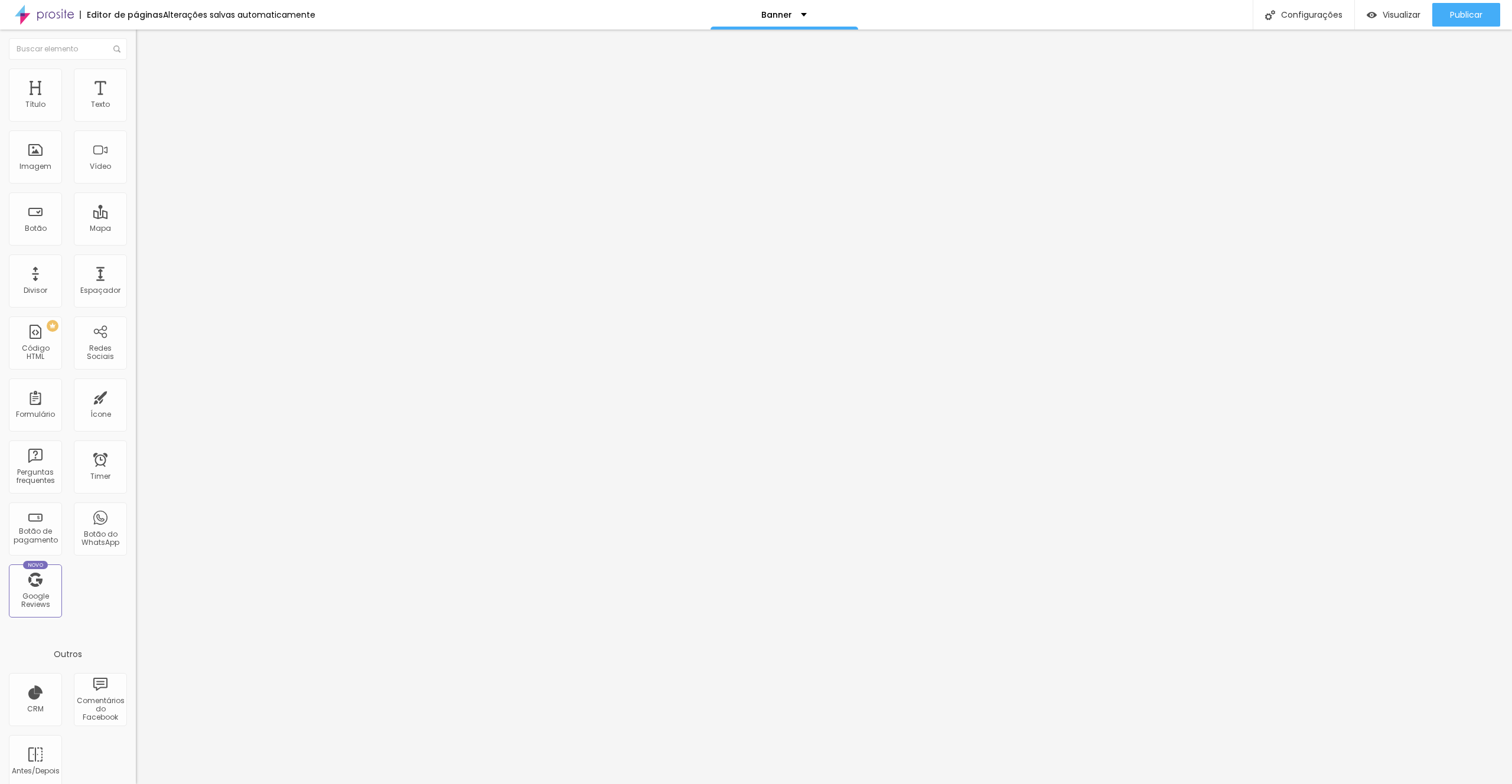
type input "140"
type input "141"
type input "140"
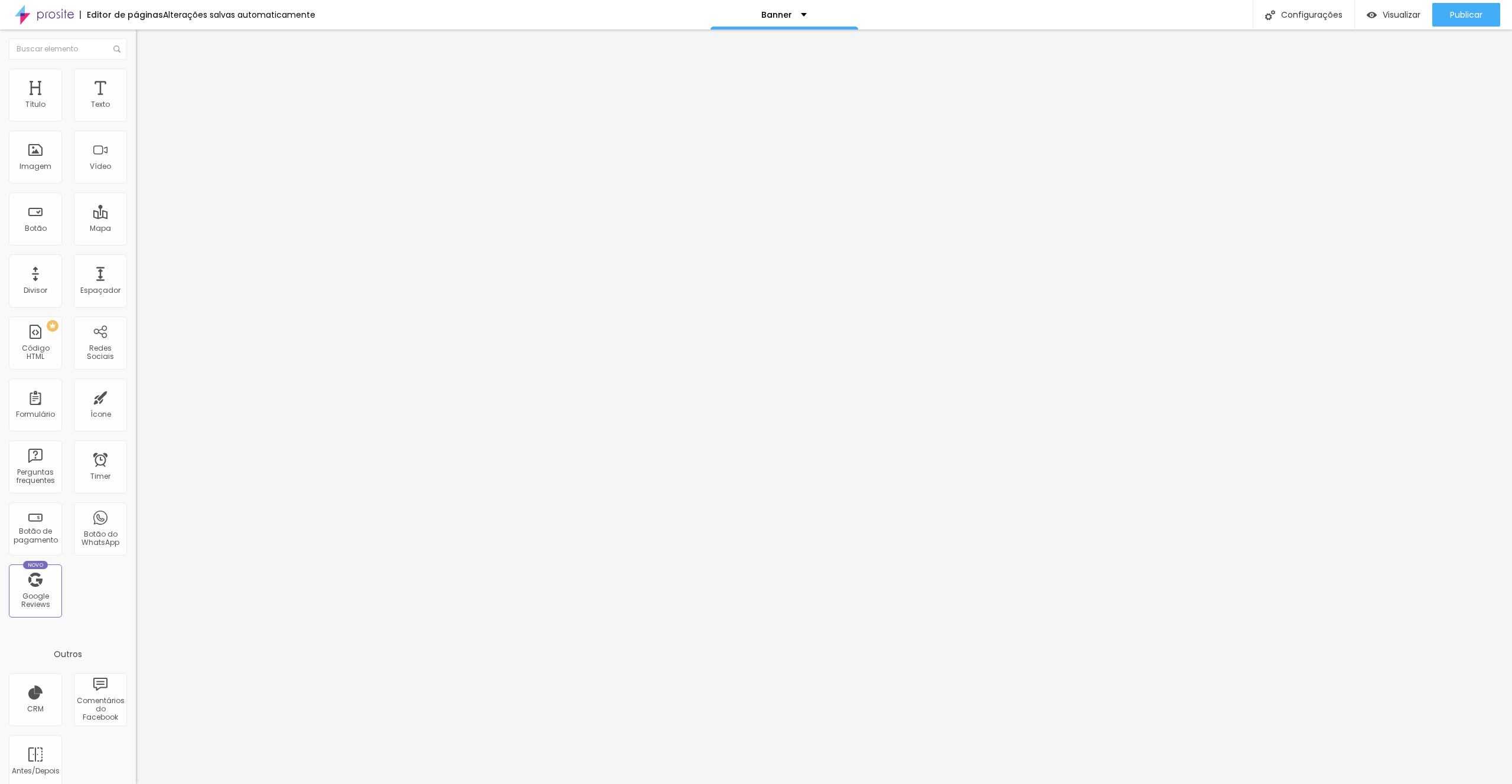
type input "139"
type input "138"
type input "136"
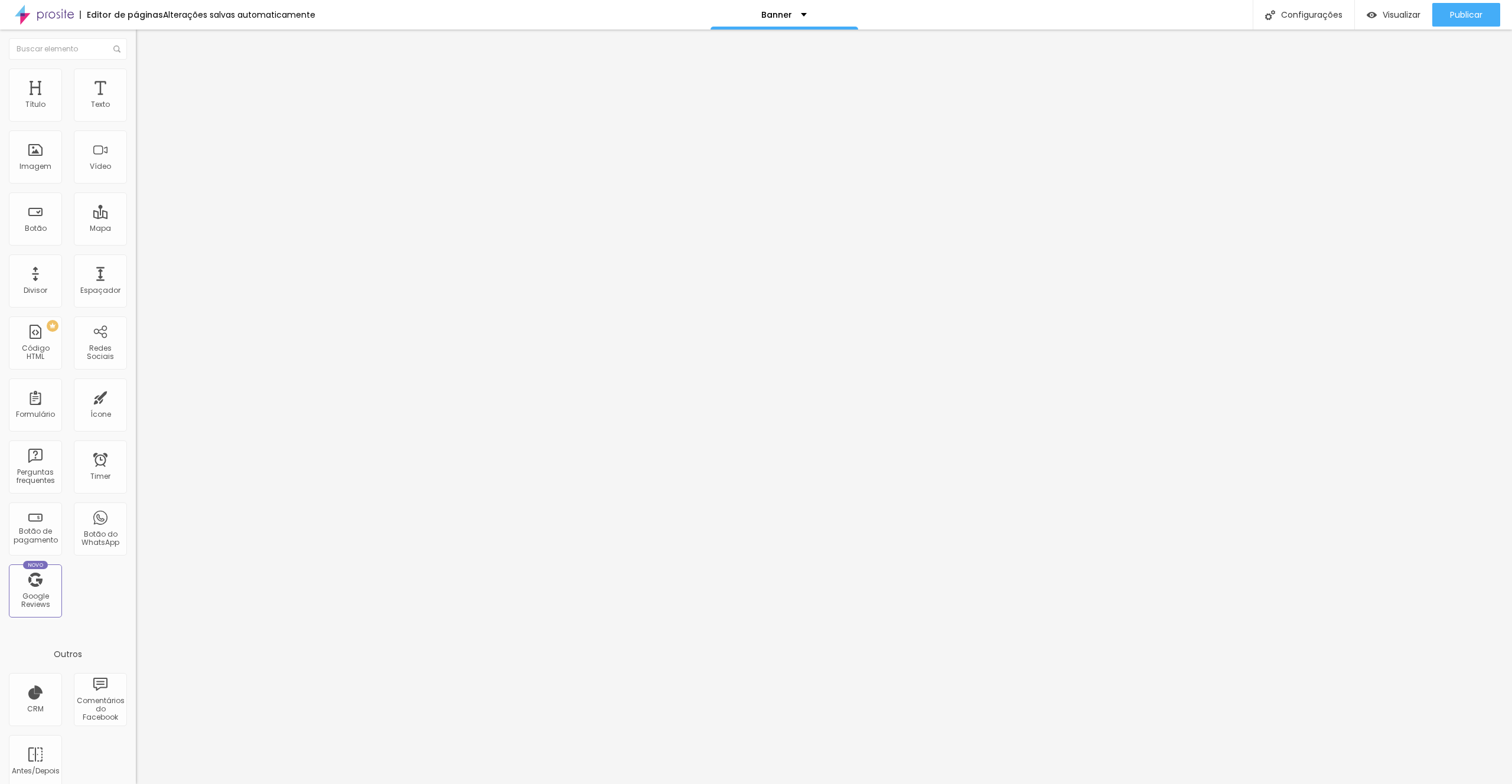
type input "136"
type input "135"
type input "133"
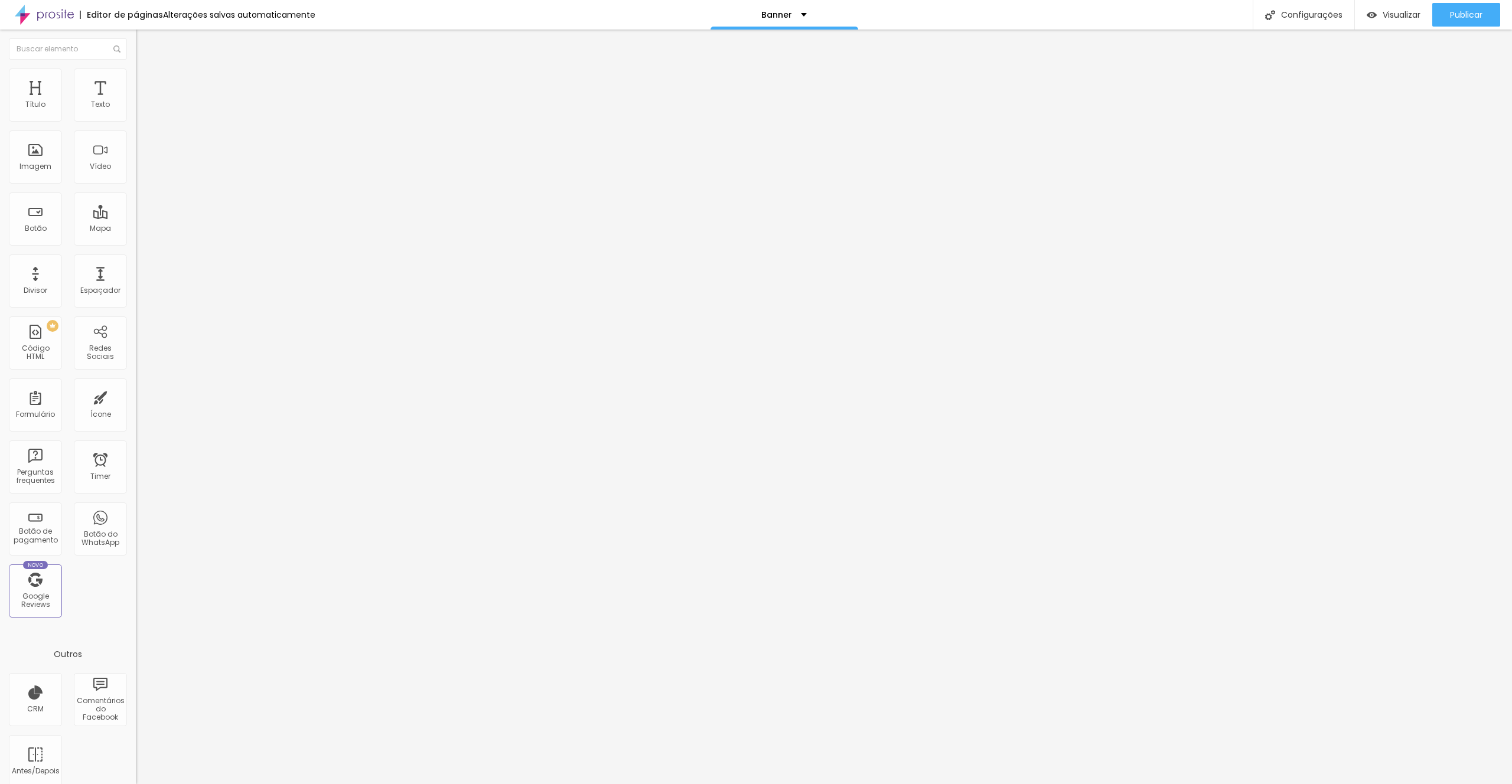
type input "131"
type input "128"
type input "124"
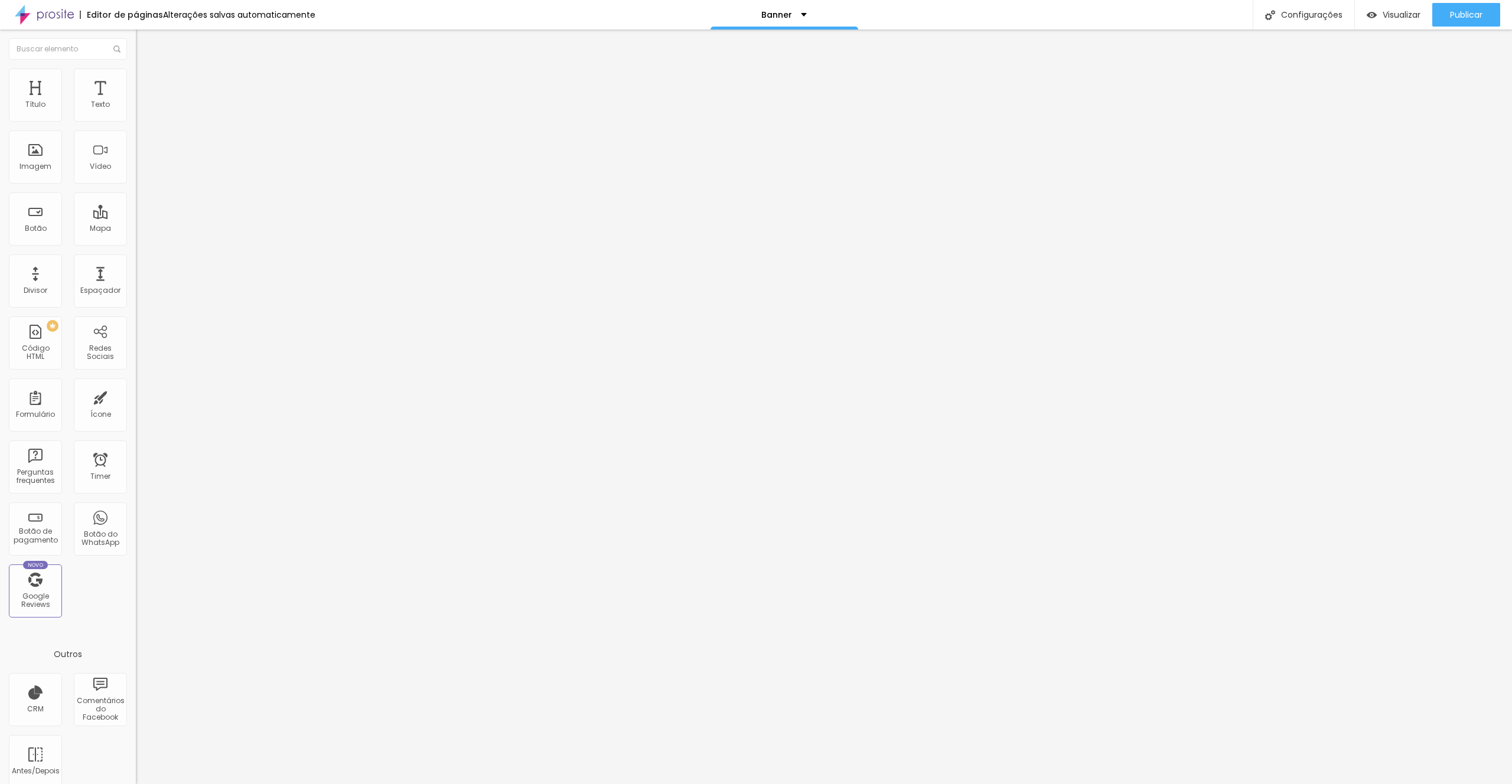
type input "124"
type input "121"
type input "119"
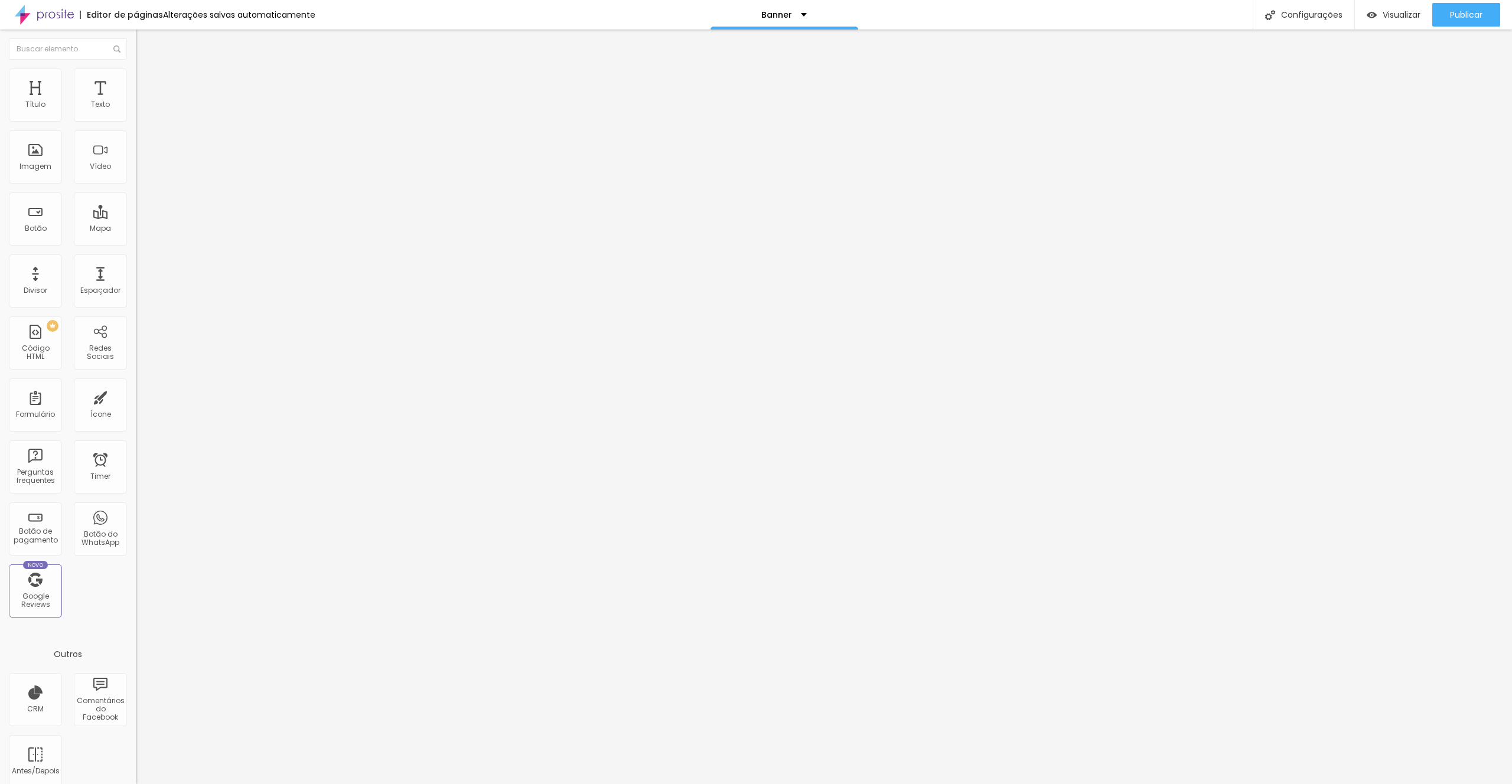
type input "117"
type input "116"
type input "115"
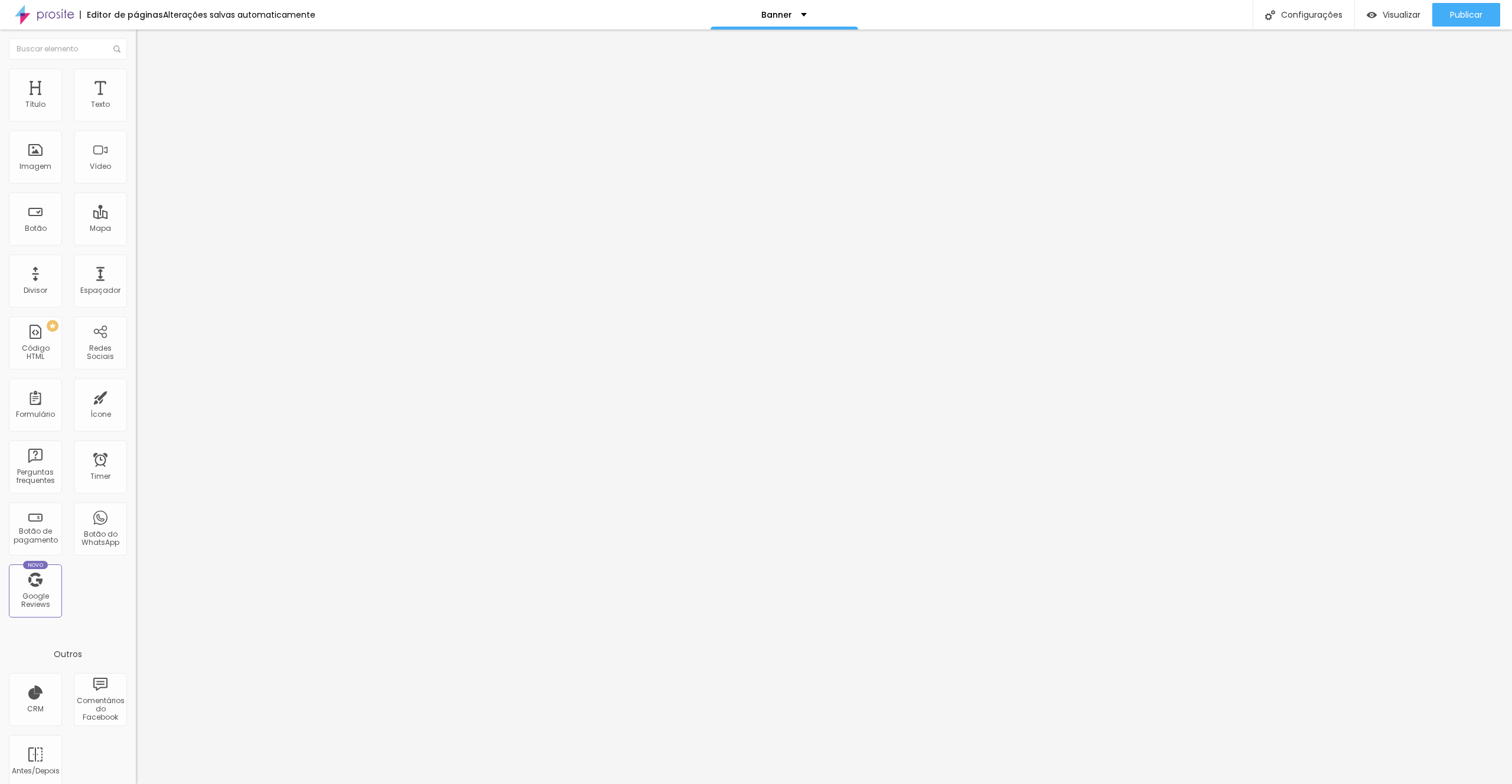
type input "115"
type input "114"
type input "115"
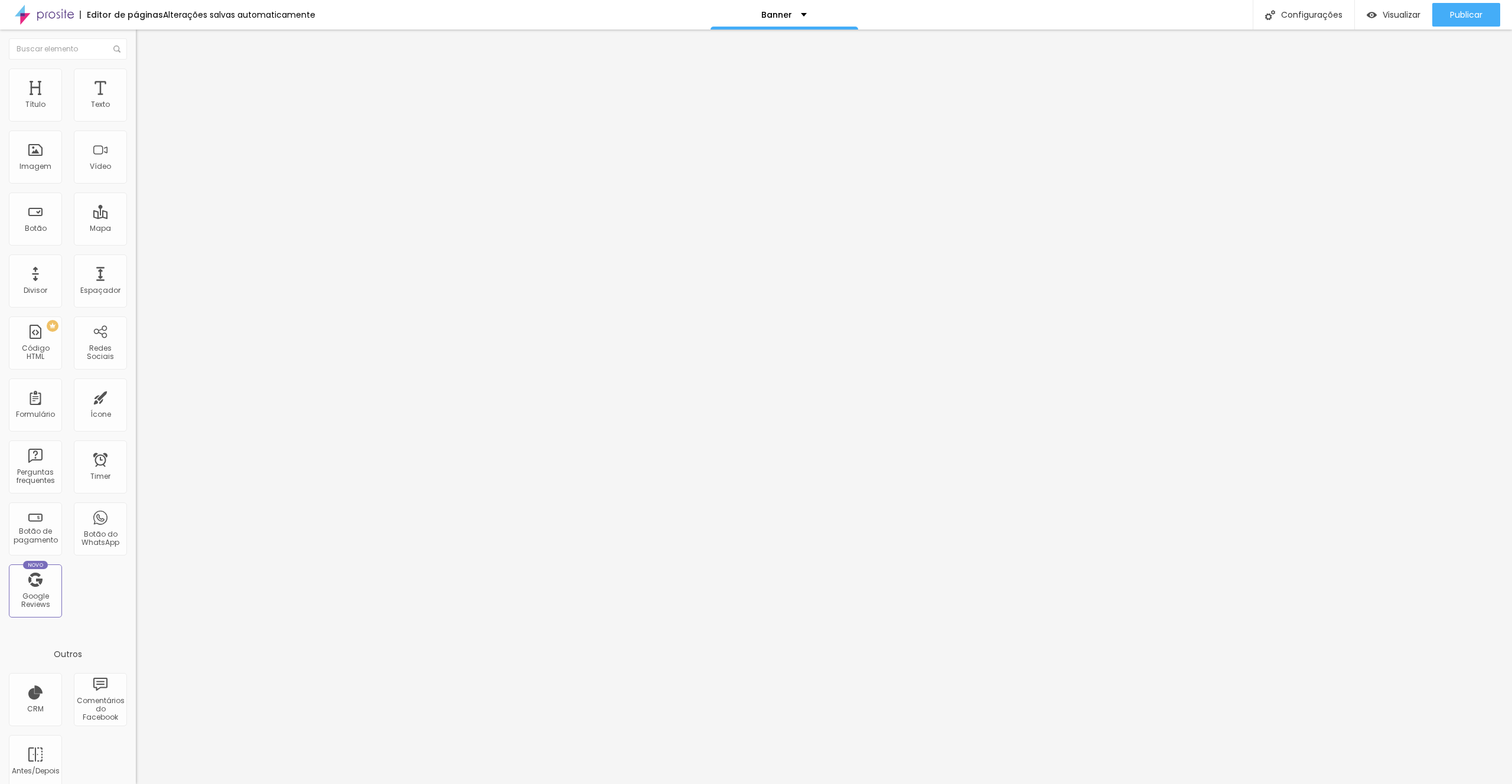
type input "116"
type input "117"
type input "118"
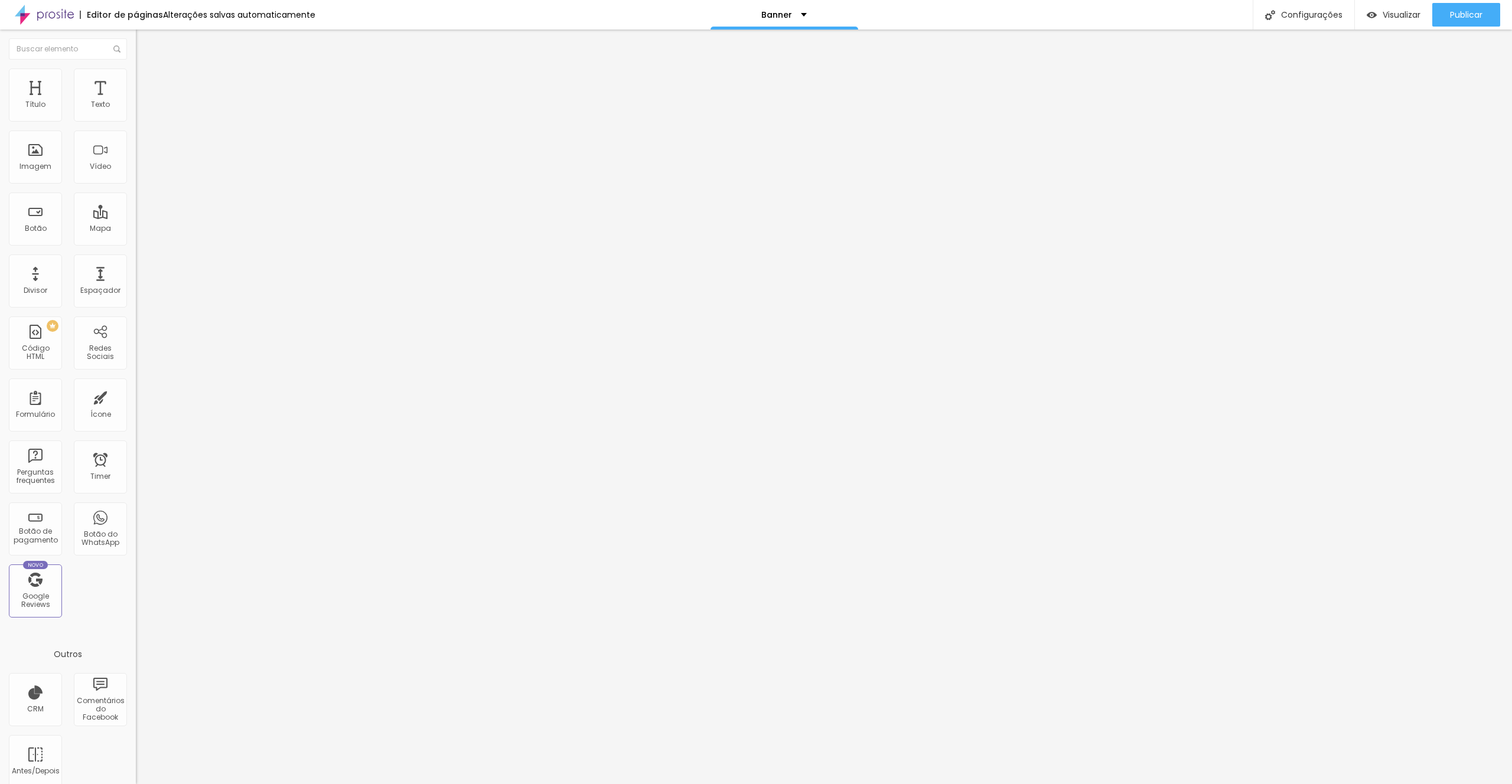
type input "118"
type input "119"
type input "120"
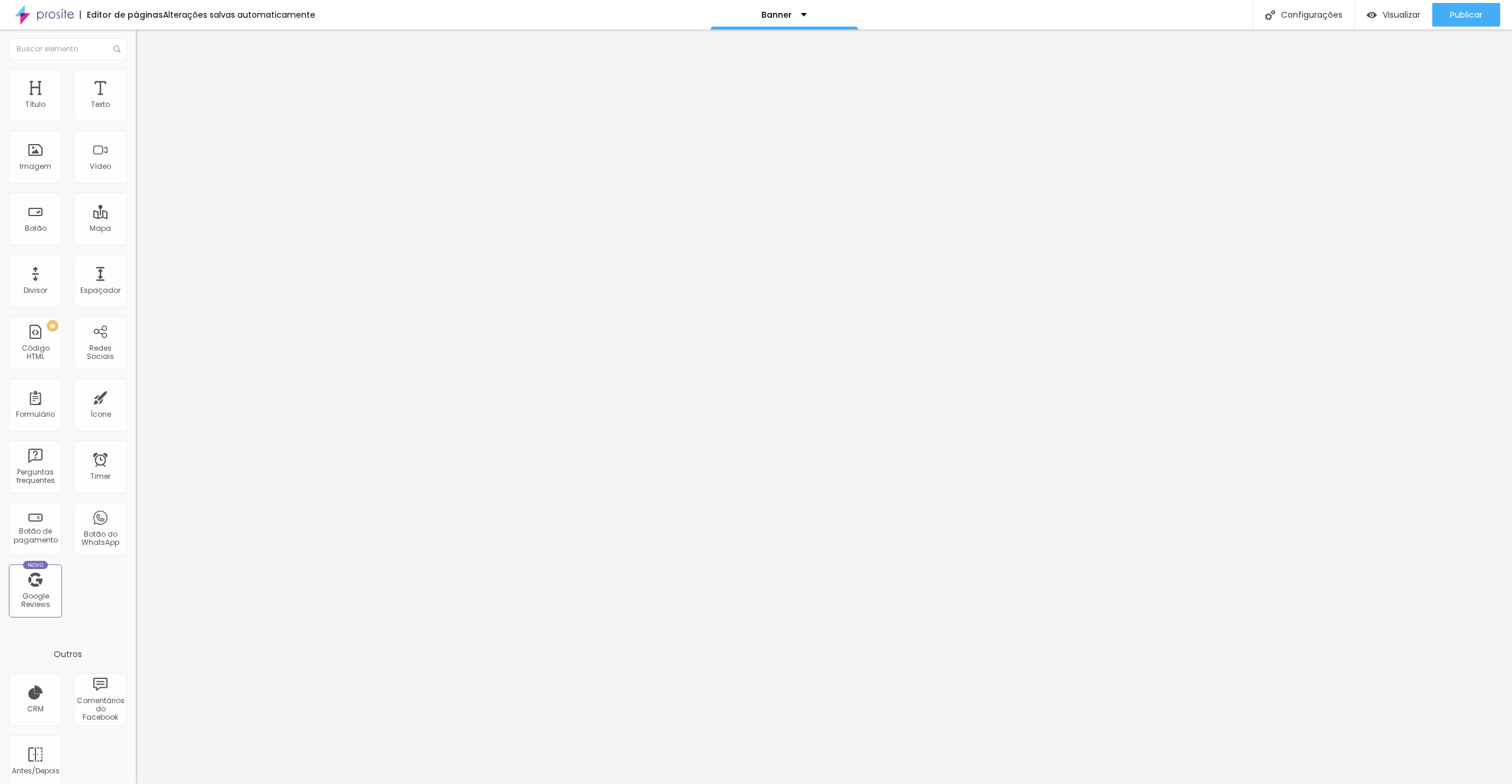
type input "121"
type input "122"
type input "121"
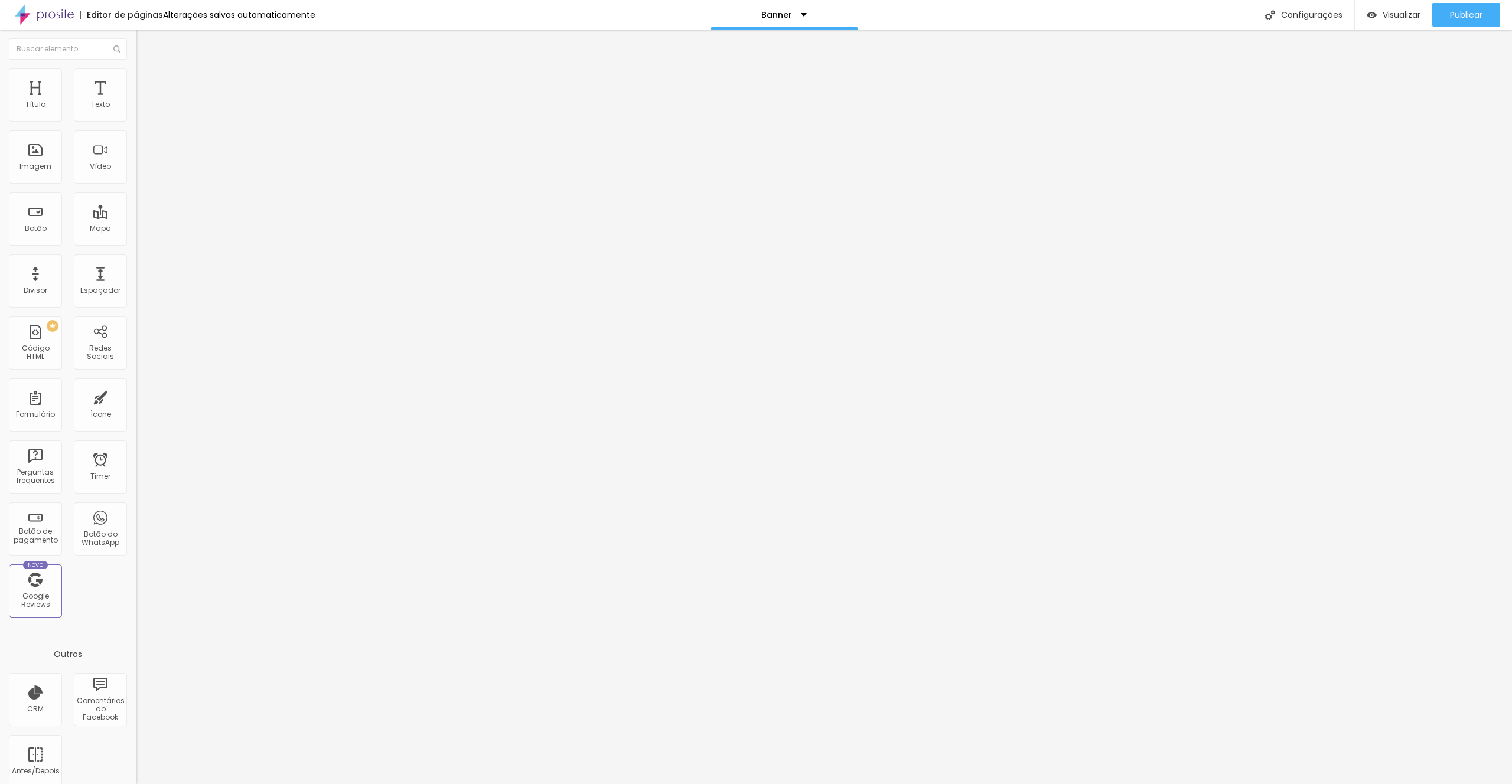
type input "121"
type input "120"
type input "119"
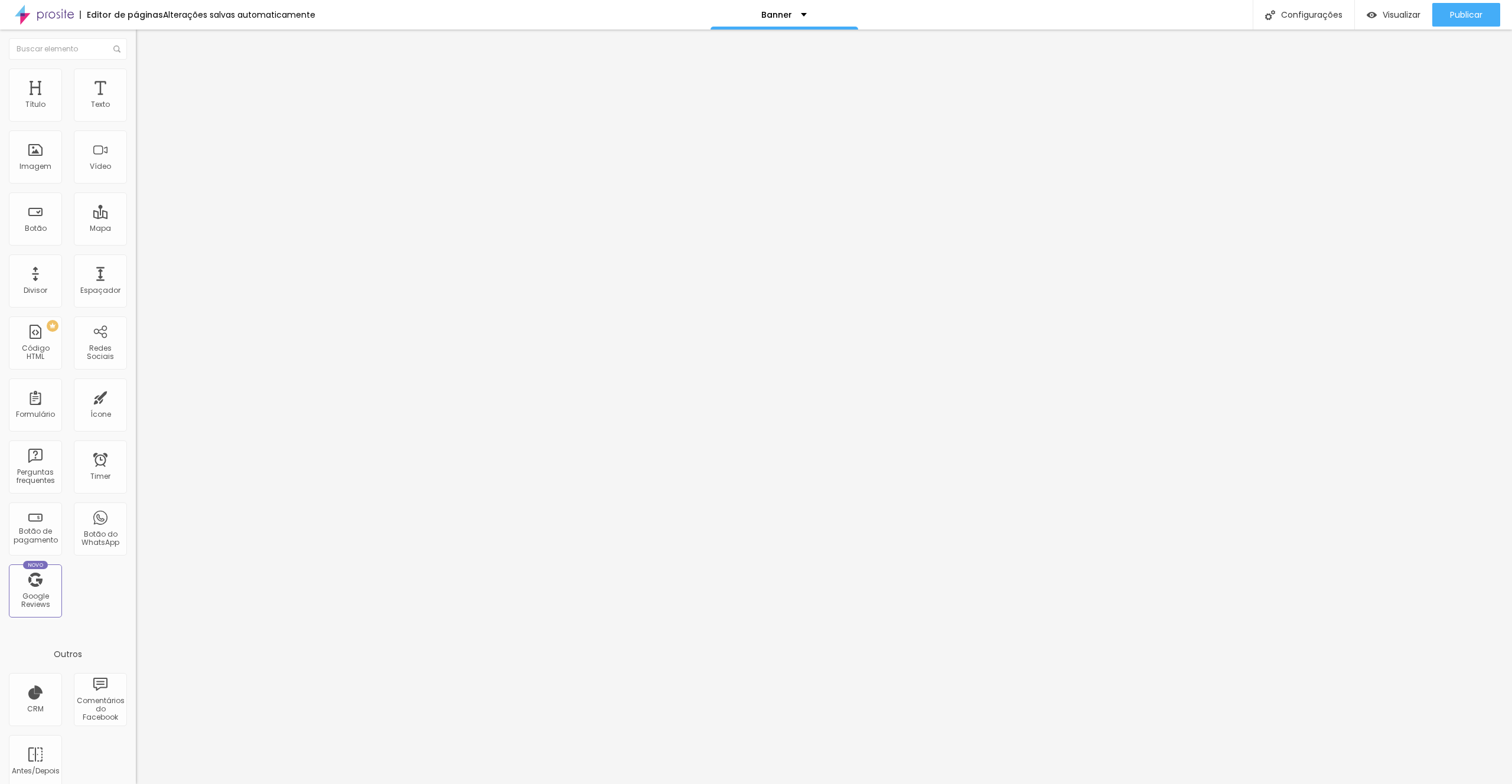
type input "118"
type input "117"
drag, startPoint x: 31, startPoint y: 148, endPoint x: 69, endPoint y: 149, distance: 38.0
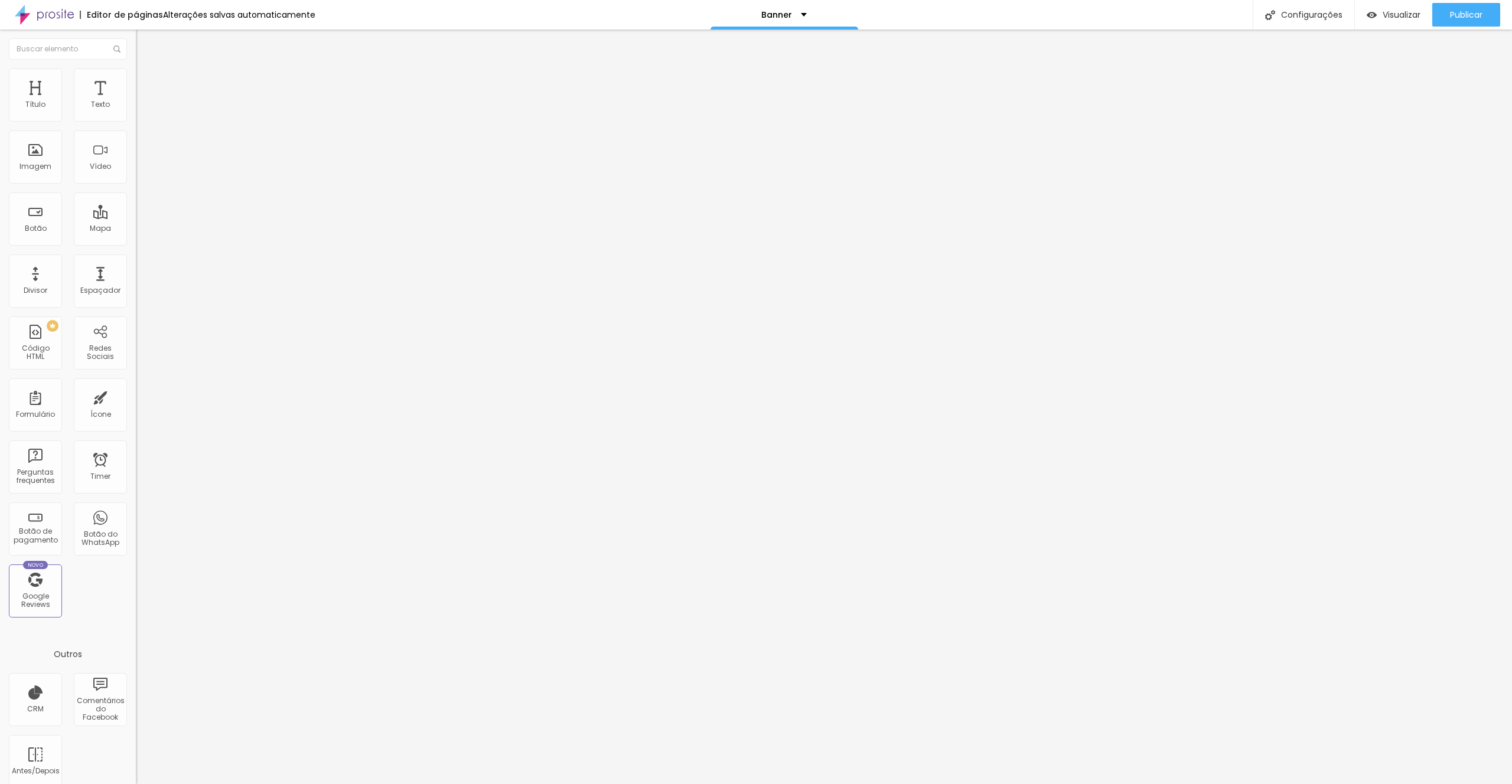
type input "117"
click at [136, 259] on input "range" at bounding box center [174, 264] width 76 height 9
click at [147, 83] on span "Avançado" at bounding box center [166, 88] width 39 height 10
type input "11"
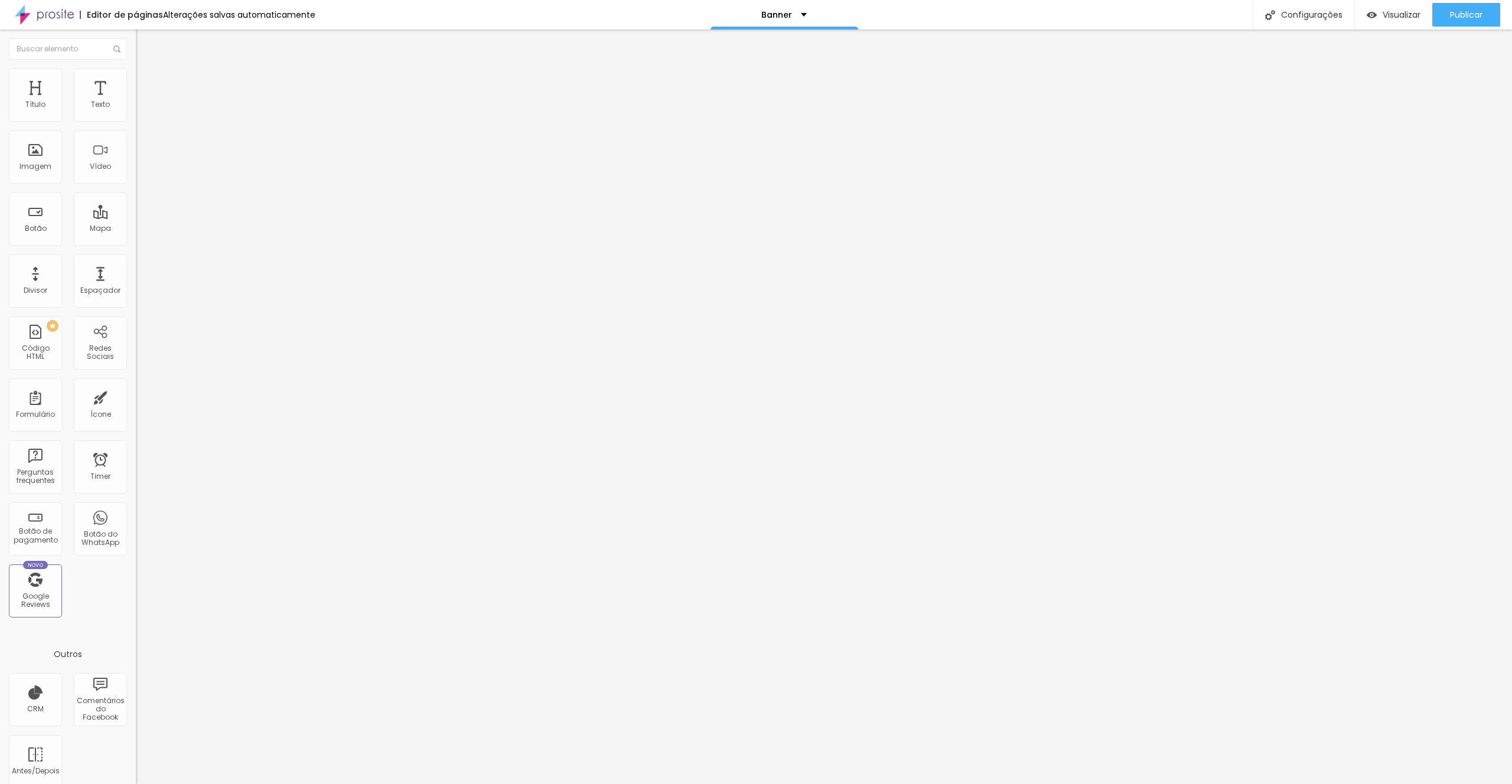
type input "12"
type input "13"
type input "14"
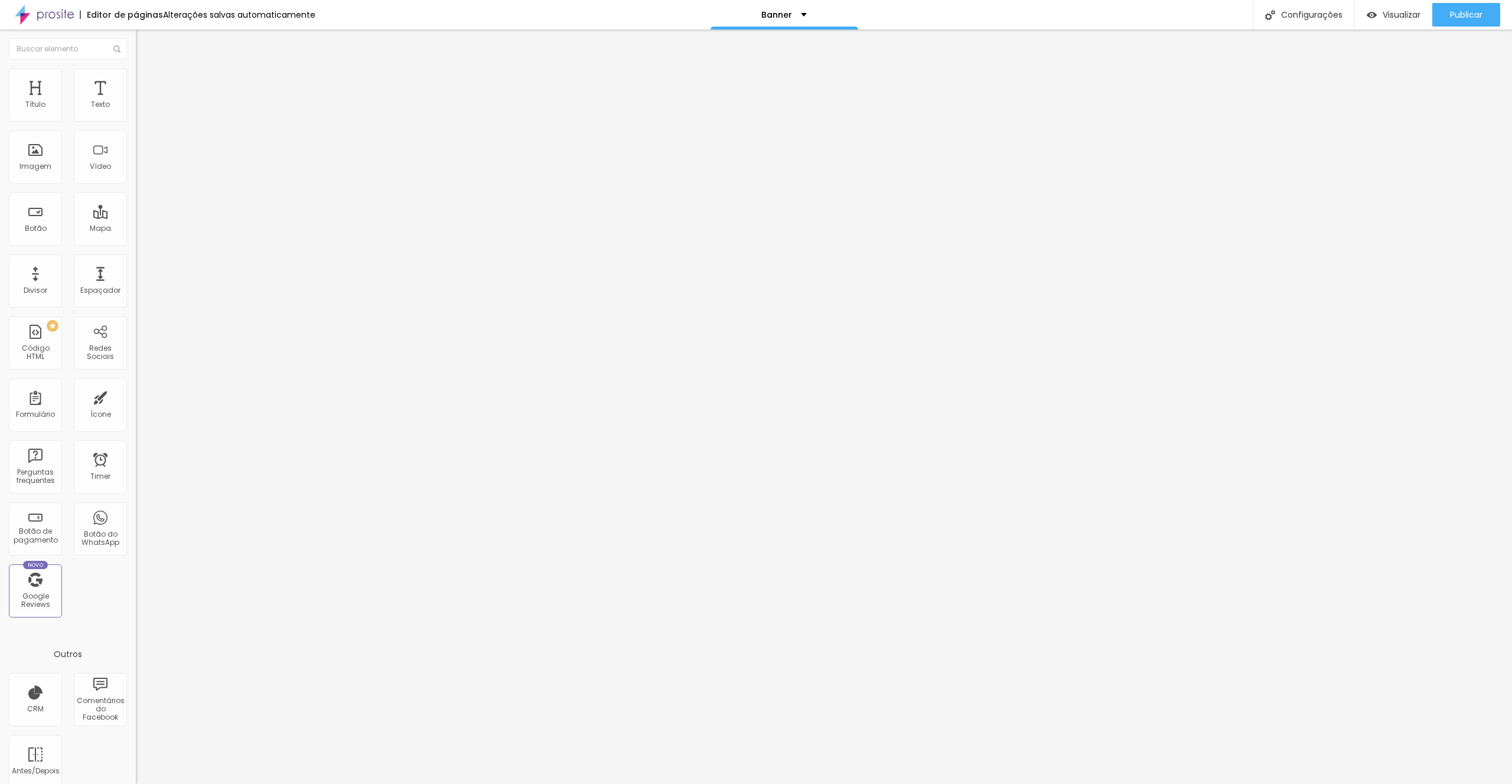
type input "14"
type input "15"
type input "16"
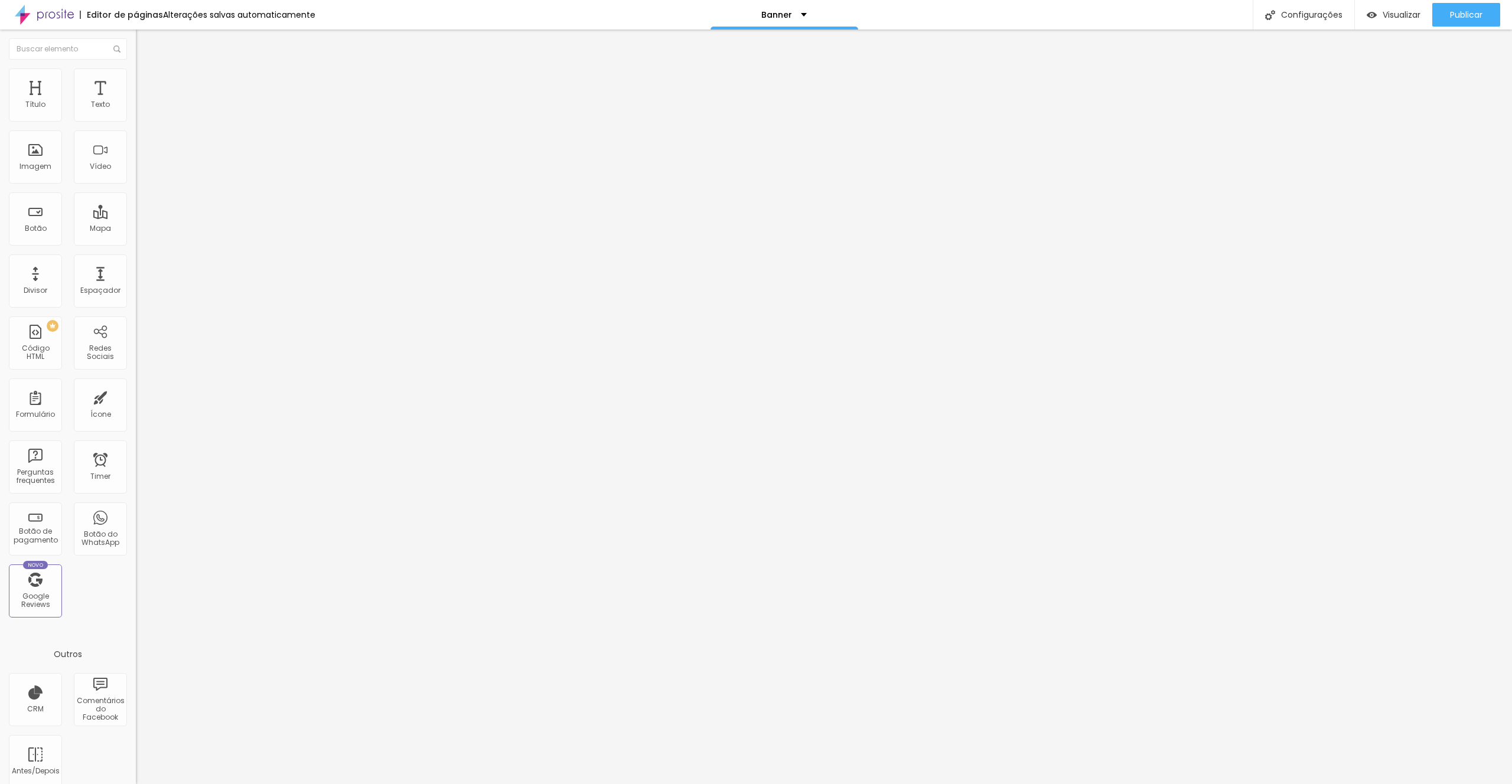
type input "17"
type input "18"
type input "19"
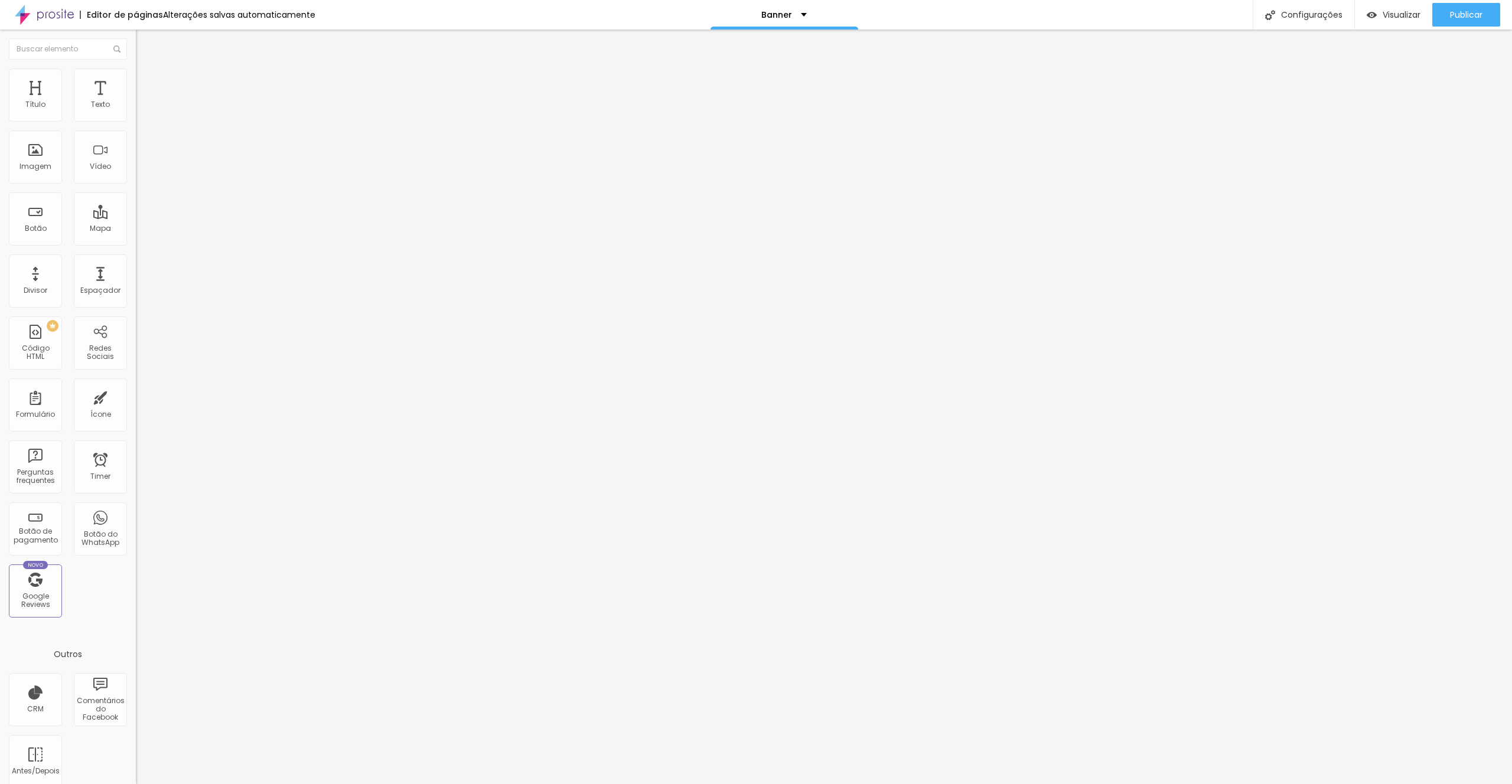
type input "19"
type input "20"
type input "21"
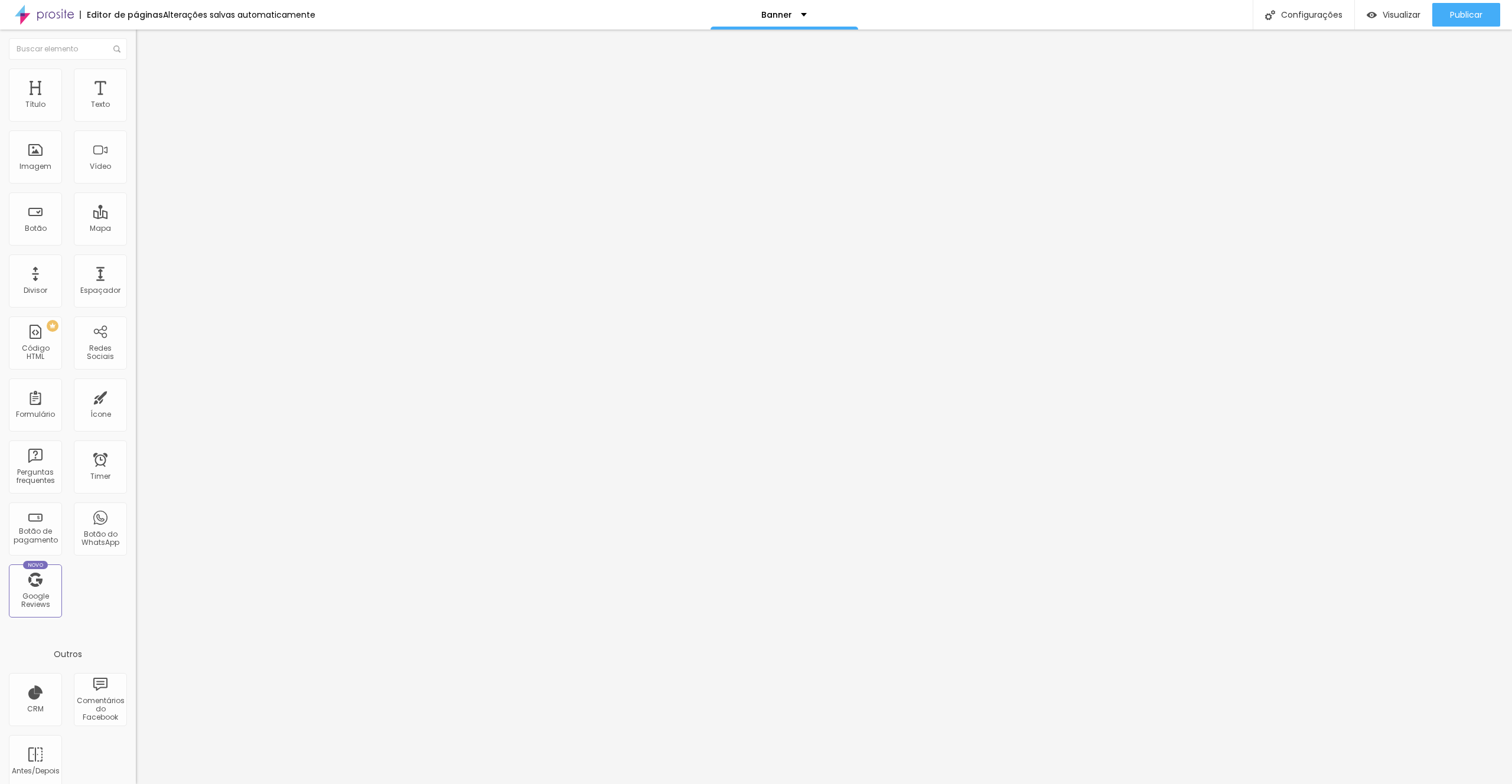
type input "22"
type input "23"
type input "24"
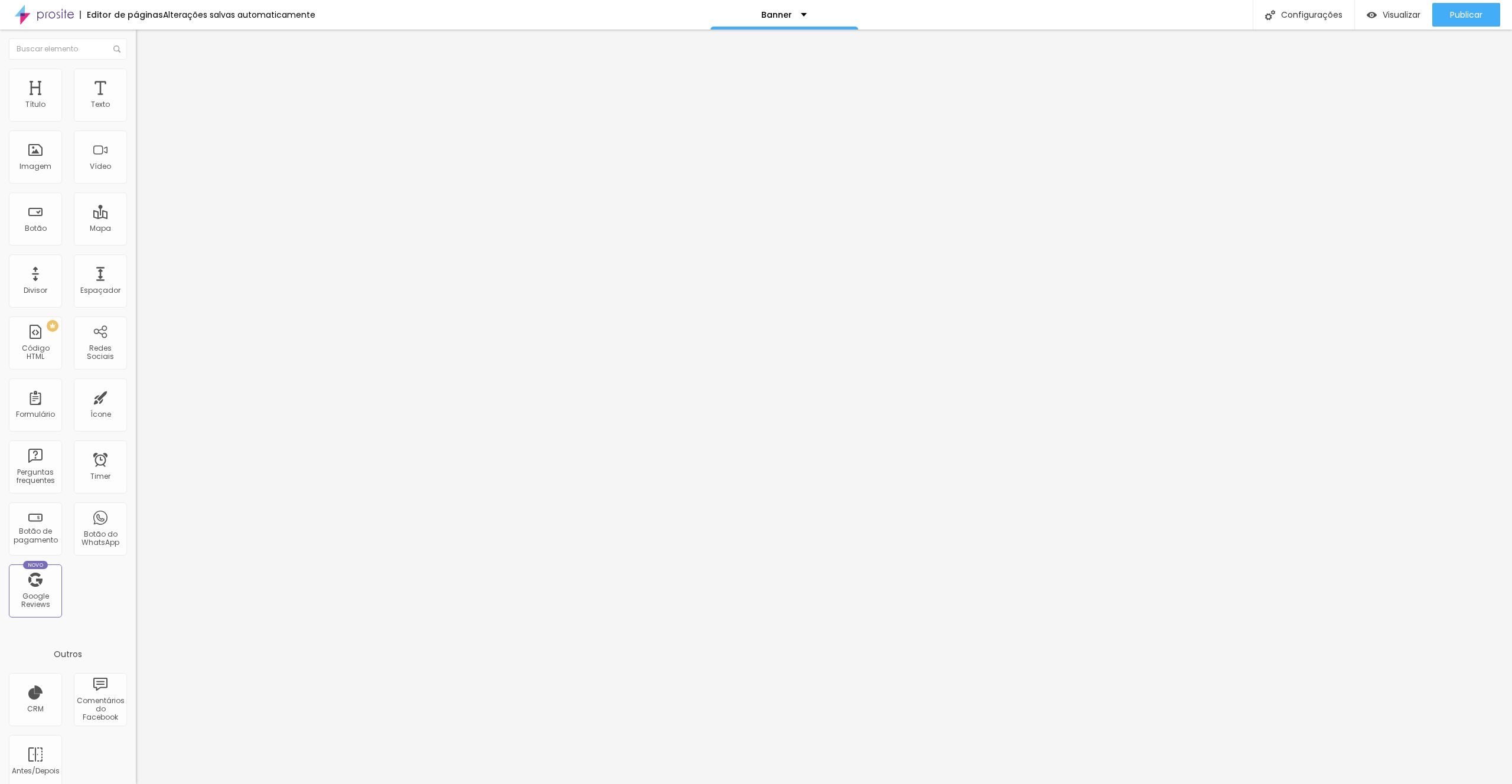
type input "24"
type input "25"
type input "26"
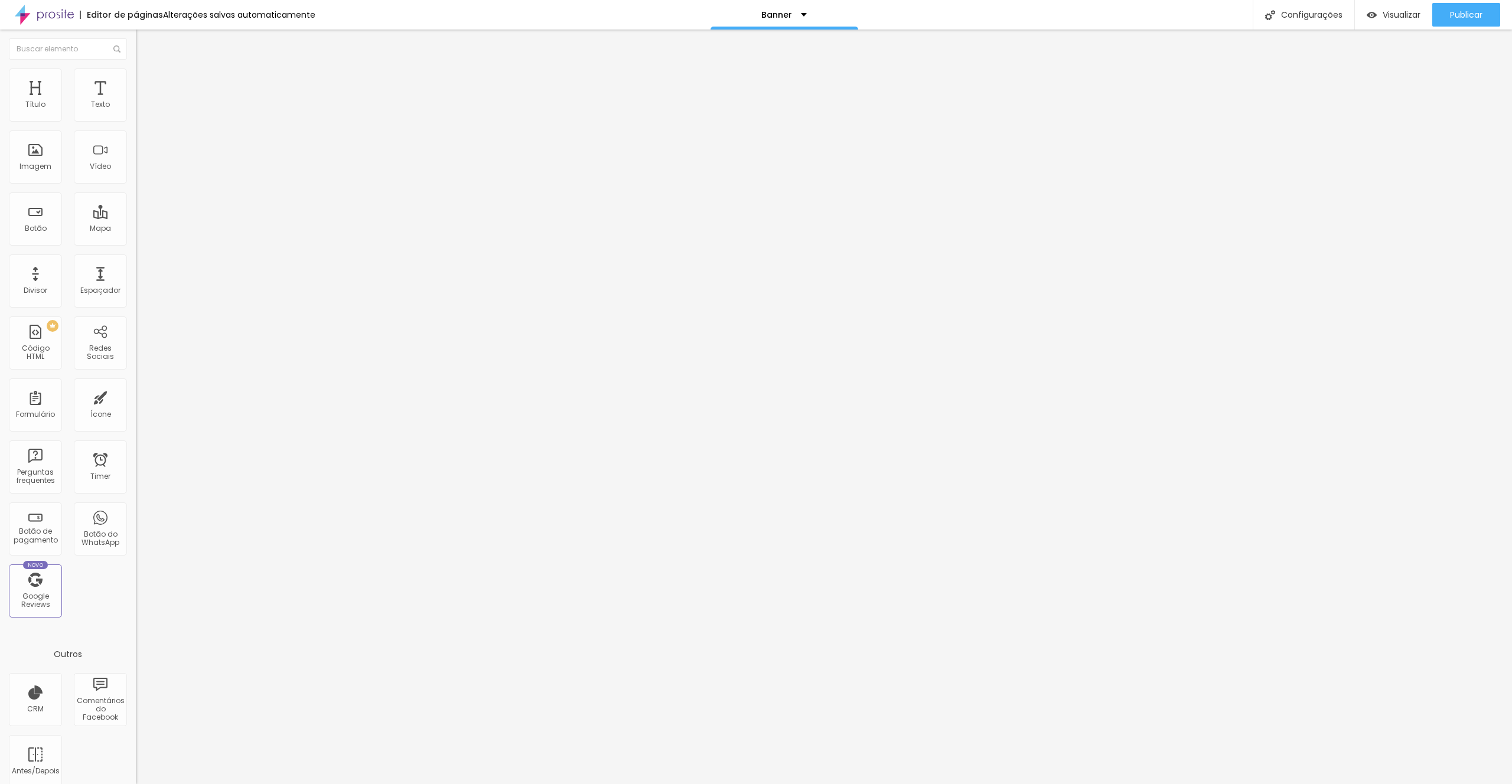
type input "27"
type input "28"
click at [136, 229] on input "range" at bounding box center [174, 234] width 76 height 9
click at [136, 68] on li "Conteúdo" at bounding box center [203, 63] width 136 height 12
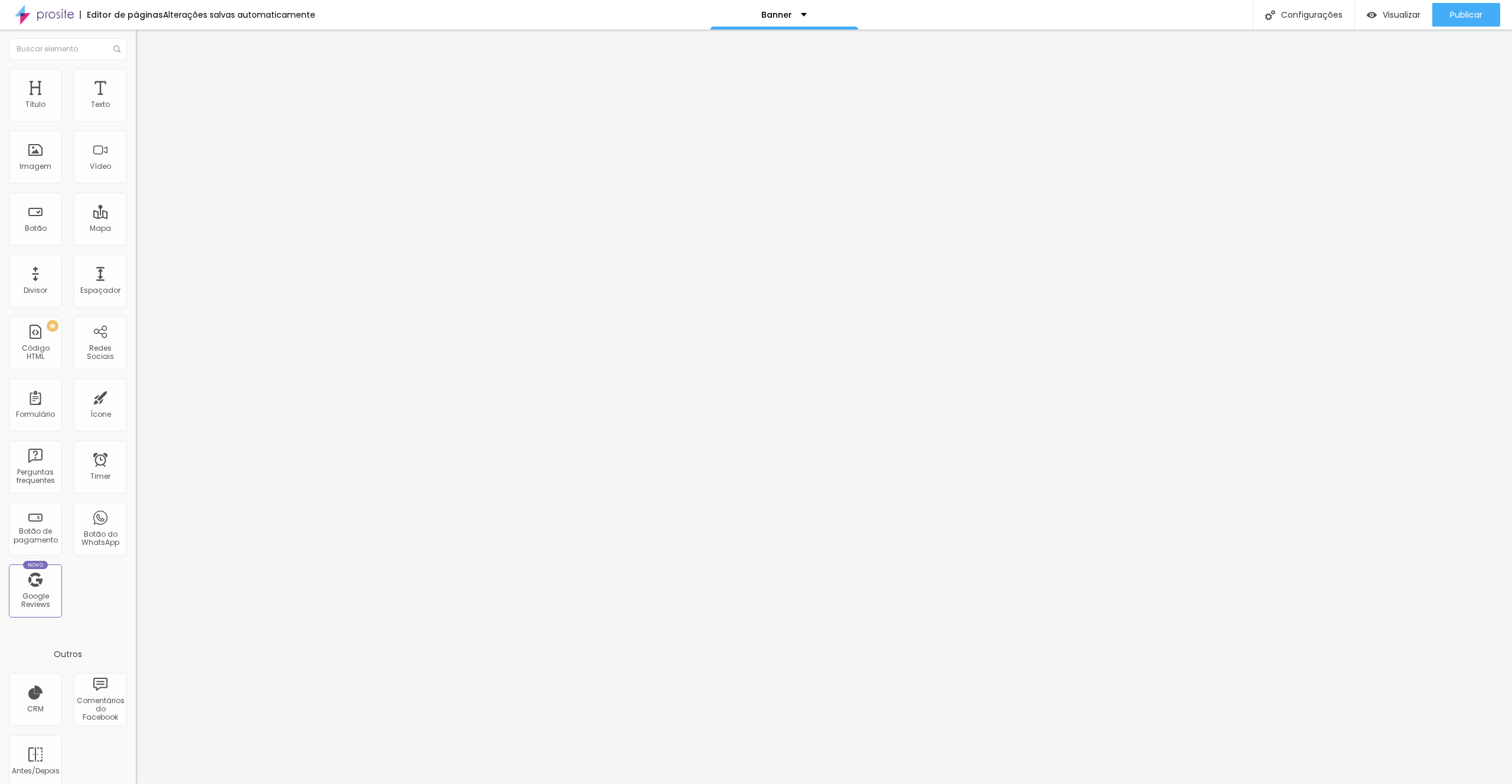
click at [147, 81] on span "Estilo" at bounding box center [155, 76] width 18 height 10
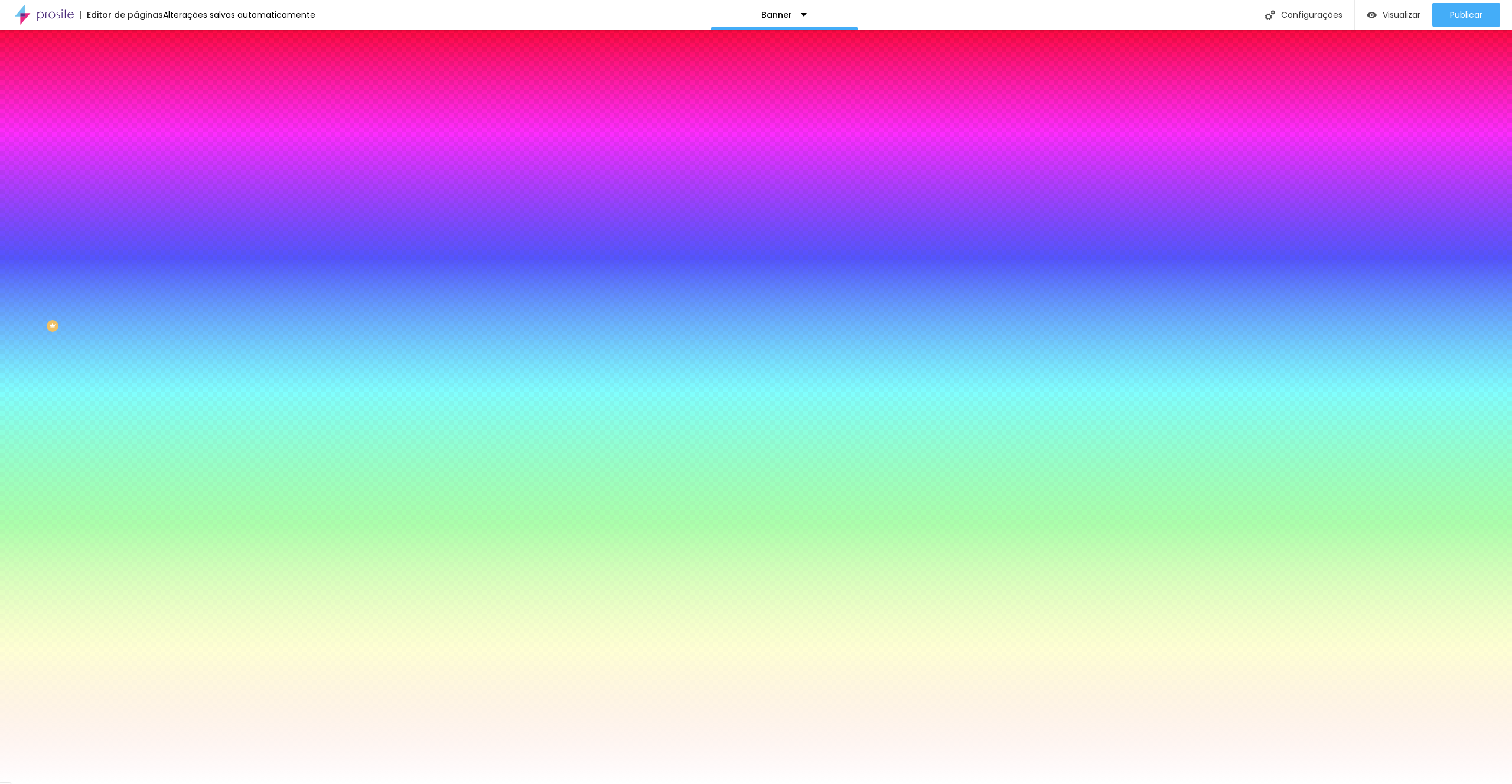
click at [136, 109] on span "Trocar imagem" at bounding box center [168, 103] width 65 height 10
click at [145, 39] on img "button" at bounding box center [149, 43] width 9 height 9
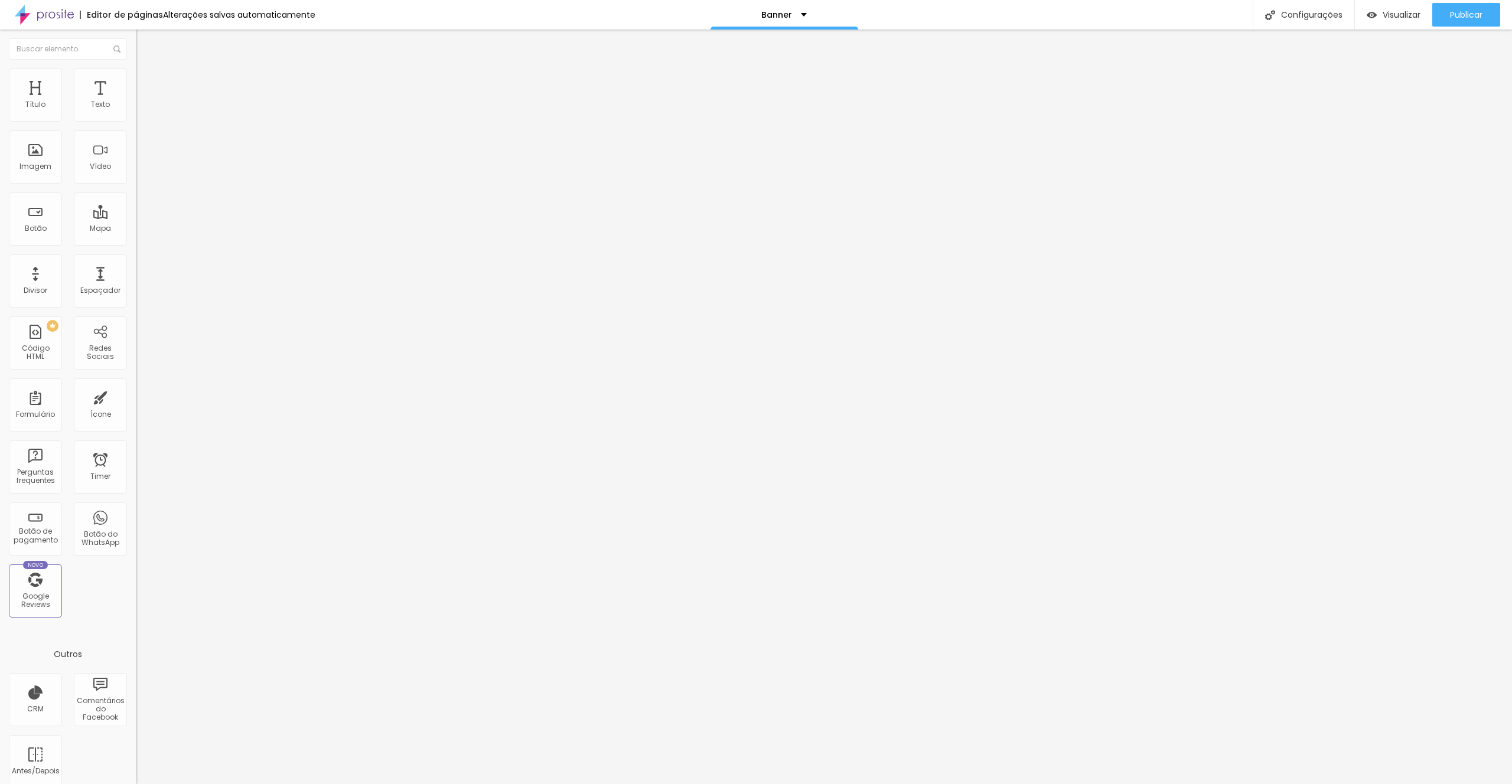
click at [136, 78] on li "Estilo" at bounding box center [203, 74] width 136 height 12
click at [136, 68] on img at bounding box center [141, 62] width 11 height 11
click at [136, 101] on span "Adicionar imagem" at bounding box center [174, 96] width 76 height 10
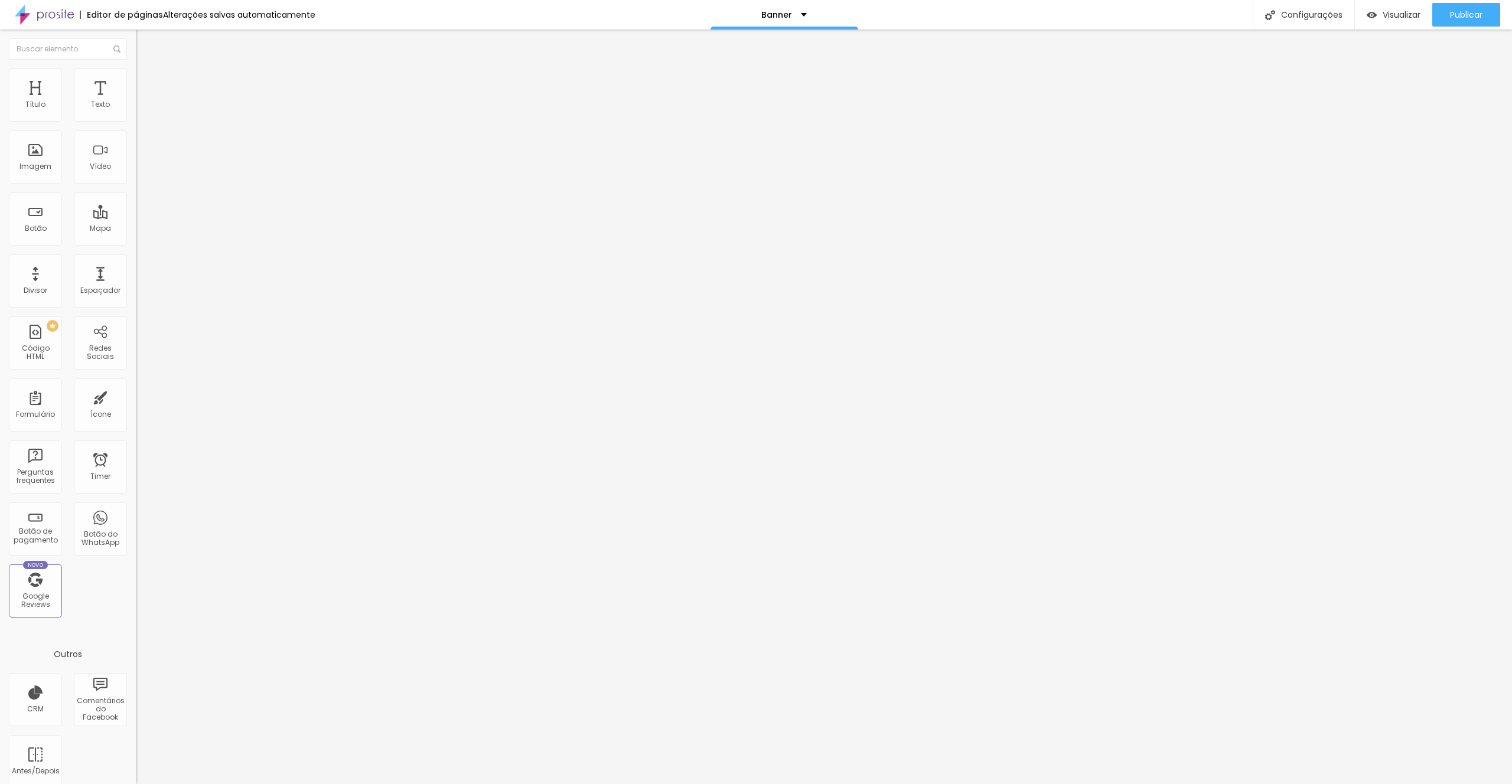
click at [1469, 10] on span "Publicar" at bounding box center [1466, 15] width 33 height 9
click at [1307, 14] on div "Configurações" at bounding box center [1303, 15] width 101 height 30
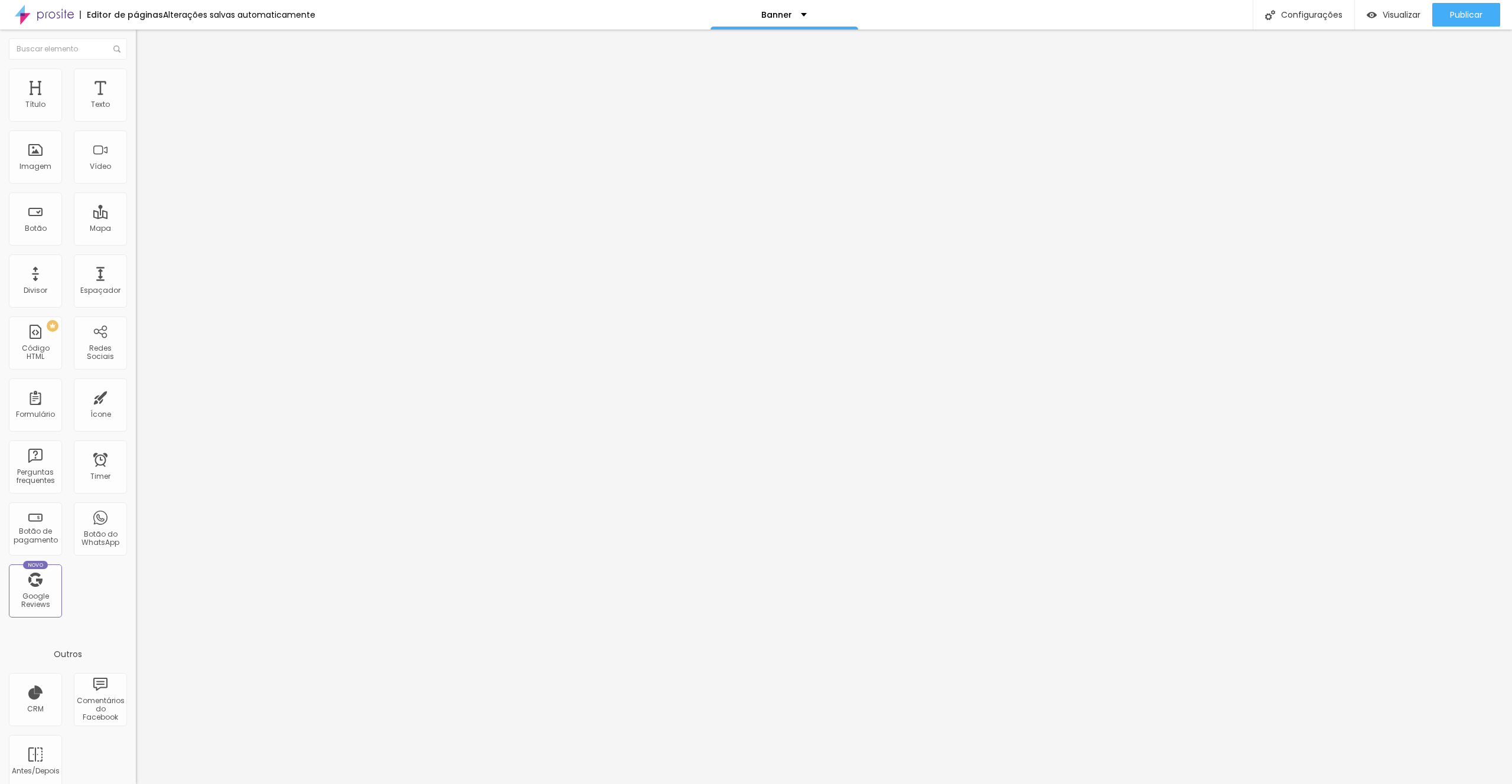
click at [1453, 14] on span "Publicar" at bounding box center [1466, 15] width 33 height 9
click at [38, 19] on img at bounding box center [44, 15] width 59 height 30
